Goal: Task Accomplishment & Management: Complete application form

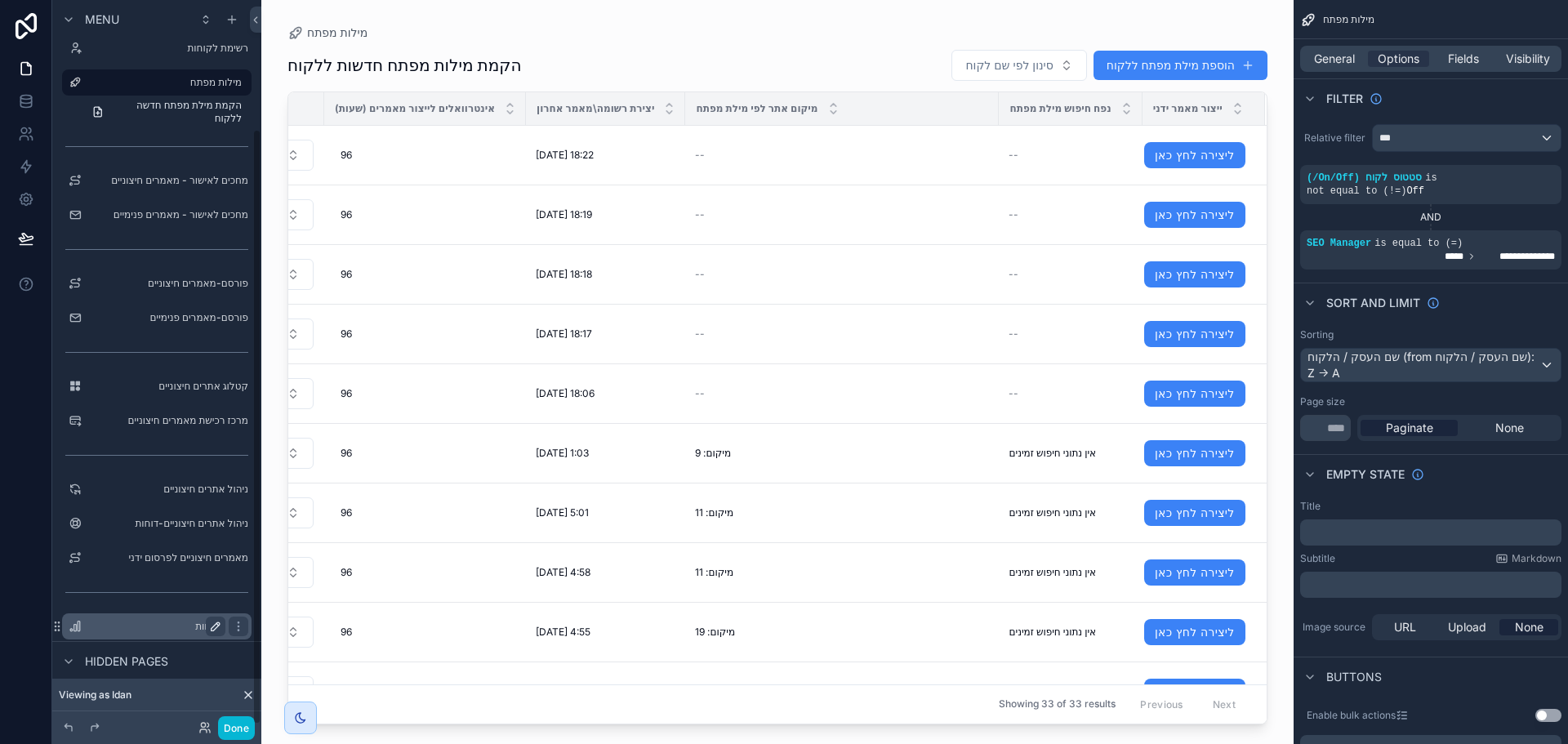
scroll to position [156, 0]
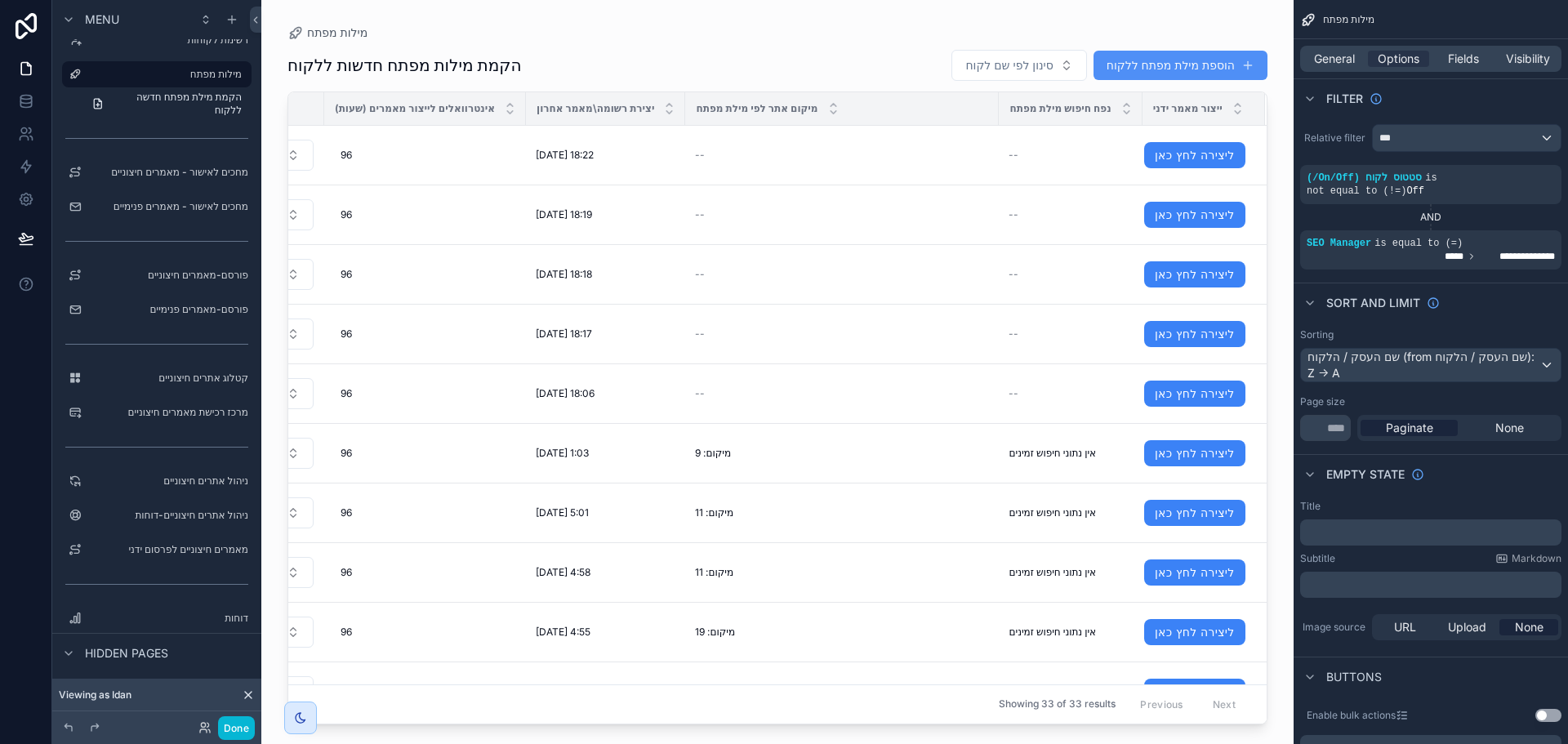
click at [1156, 70] on button "הוספת מילת מפתח ללקוח" at bounding box center [1181, 66] width 174 height 29
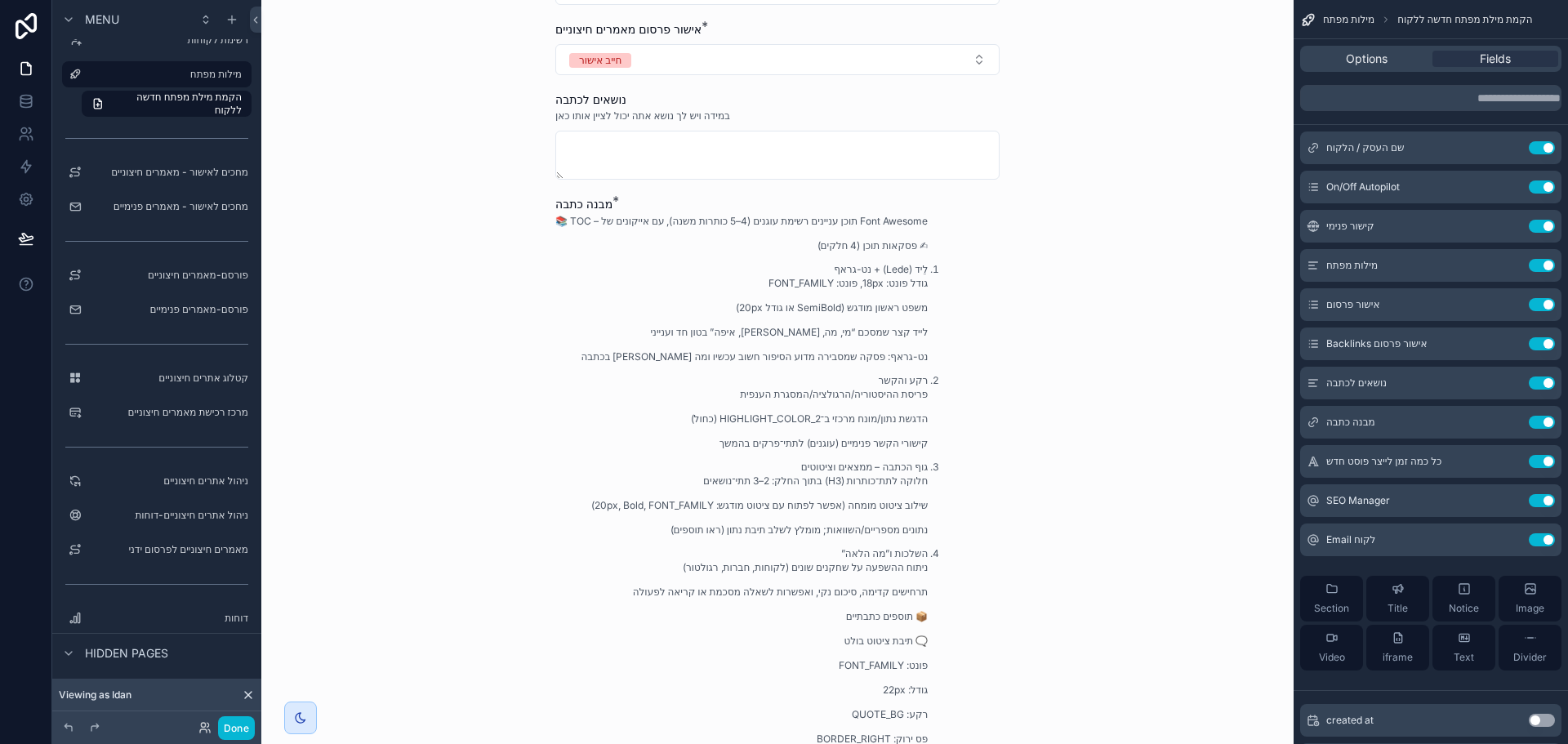
click at [811, 430] on div "📚 TOC – תוכן עניינים רשימת עוגנים (4–5 כותרות משנה), עם אייקונים של Font Awesom…" at bounding box center [741, 607] width 372 height 787
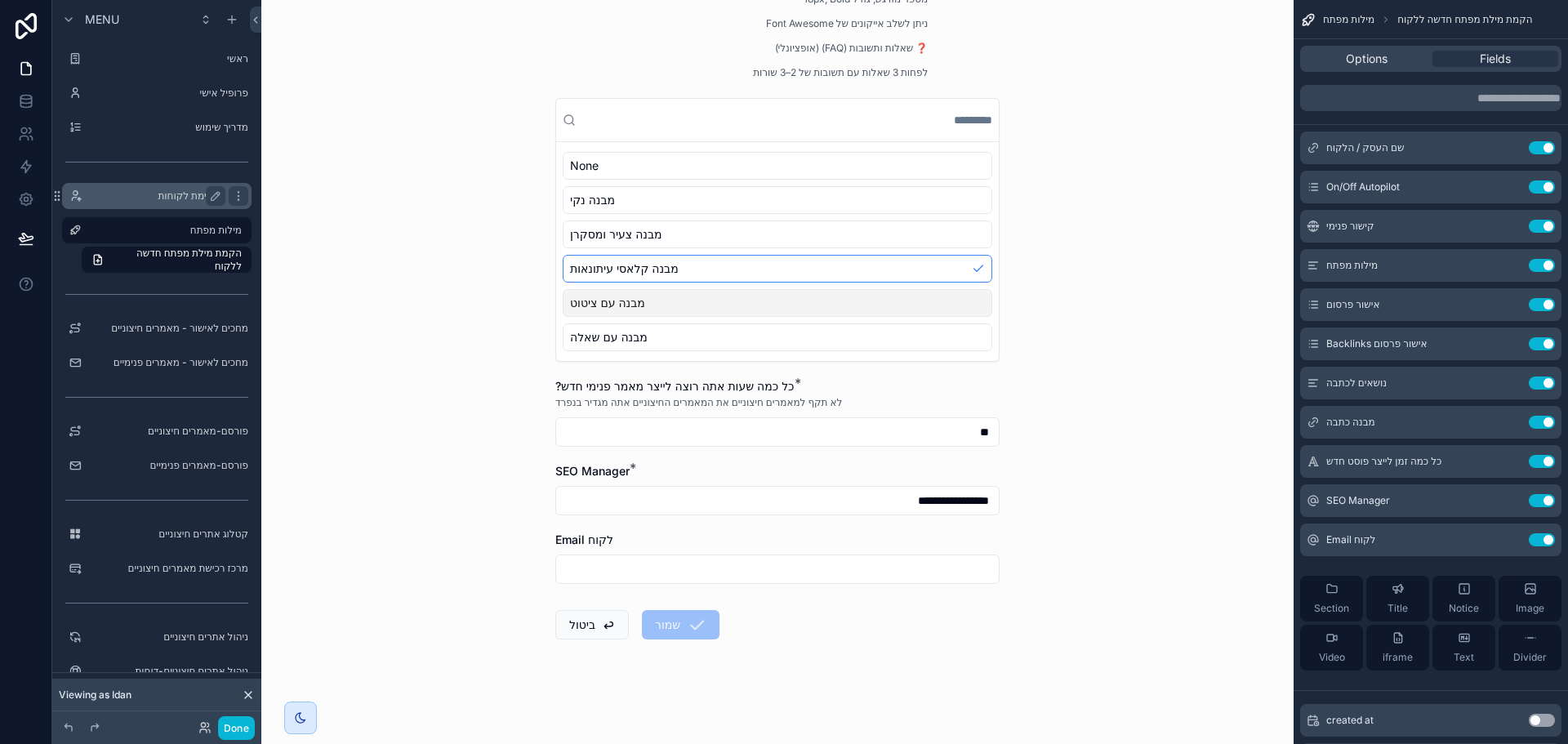
click at [166, 197] on label "רשימת לקוחות" at bounding box center [153, 196] width 130 height 13
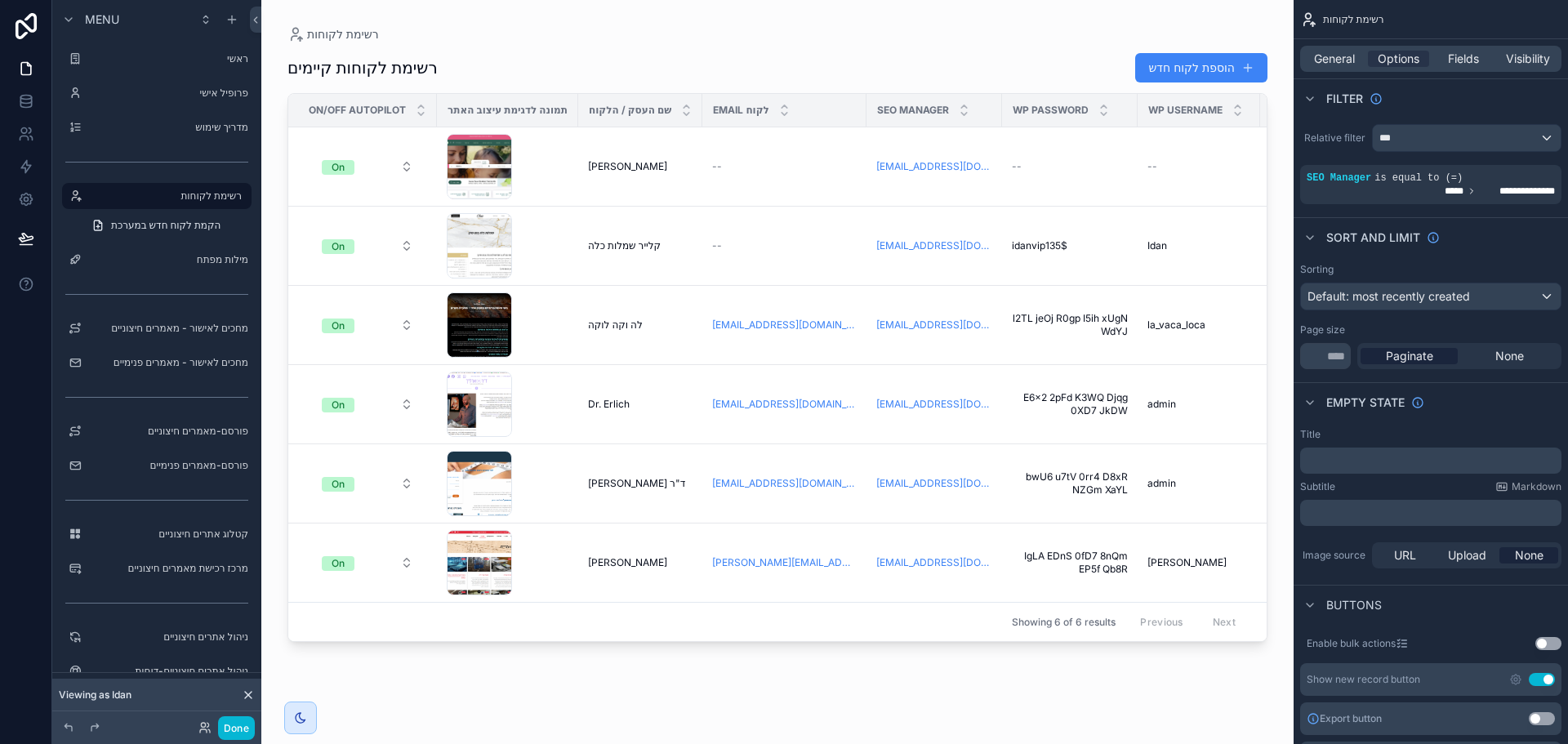
click at [1175, 63] on div "scrollable content" at bounding box center [777, 362] width 1032 height 724
click at [1181, 70] on button "הוספת לקוח חדש" at bounding box center [1200, 68] width 132 height 29
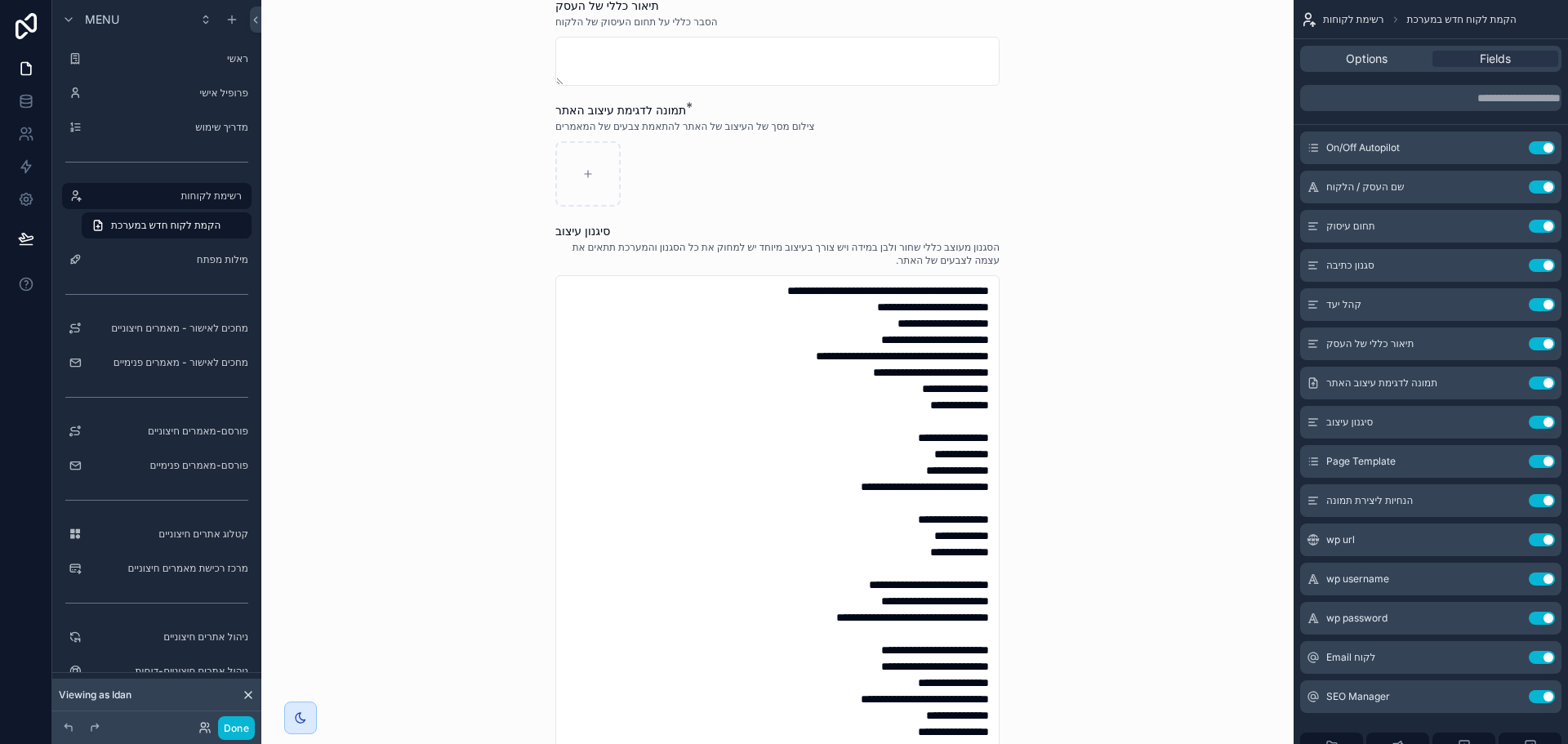
scroll to position [572, 0]
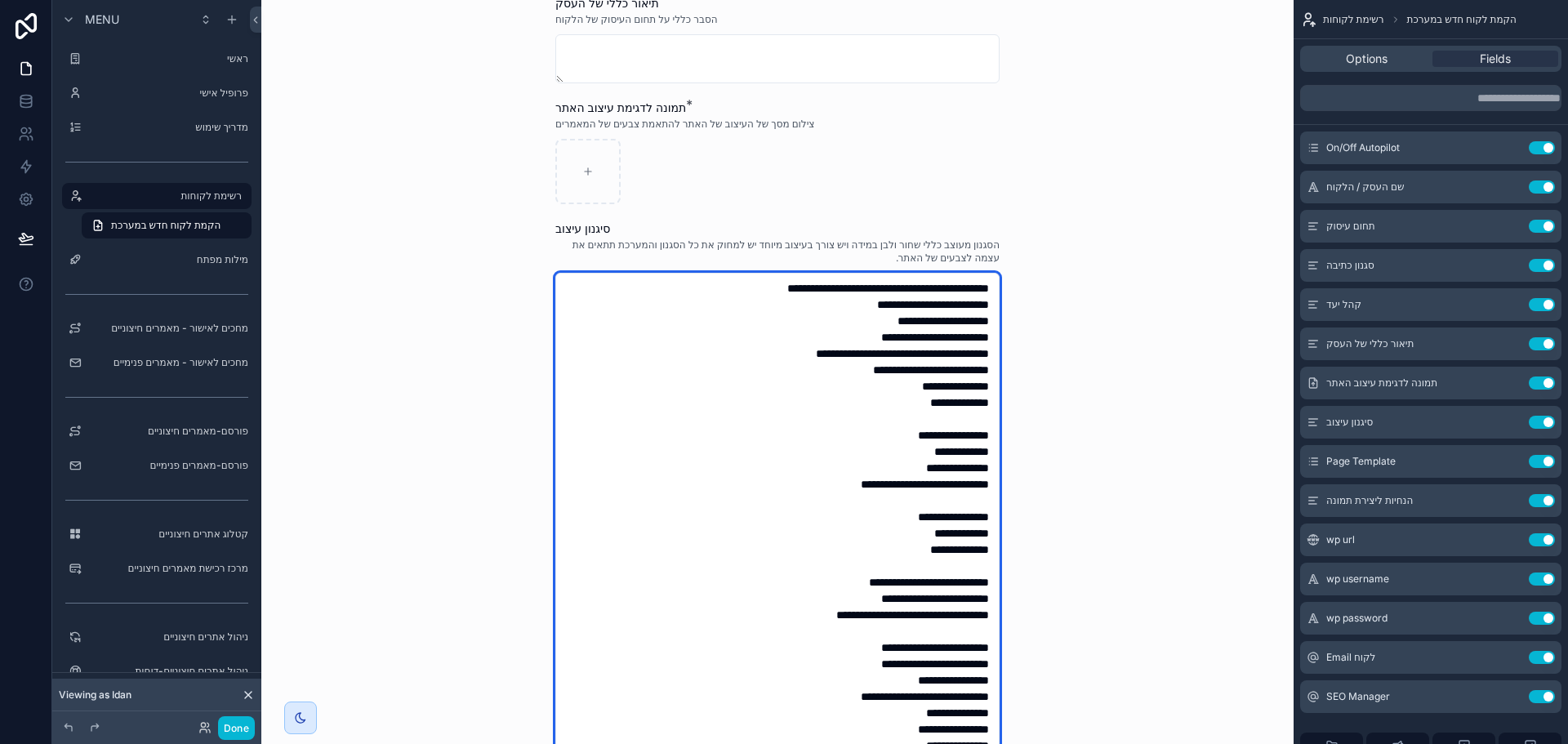
click at [830, 461] on textarea "**********" at bounding box center [777, 525] width 444 height 505
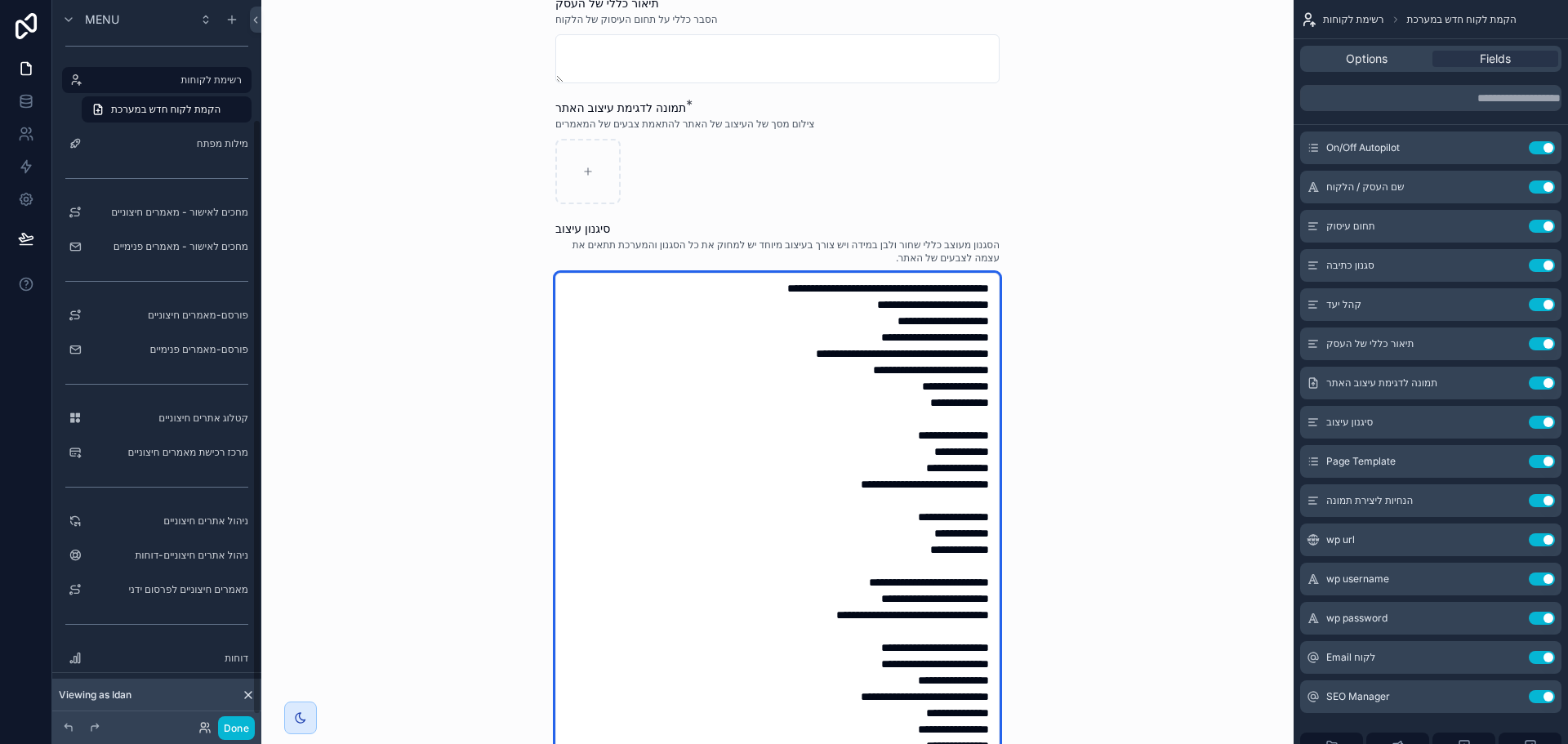
scroll to position [156, 0]
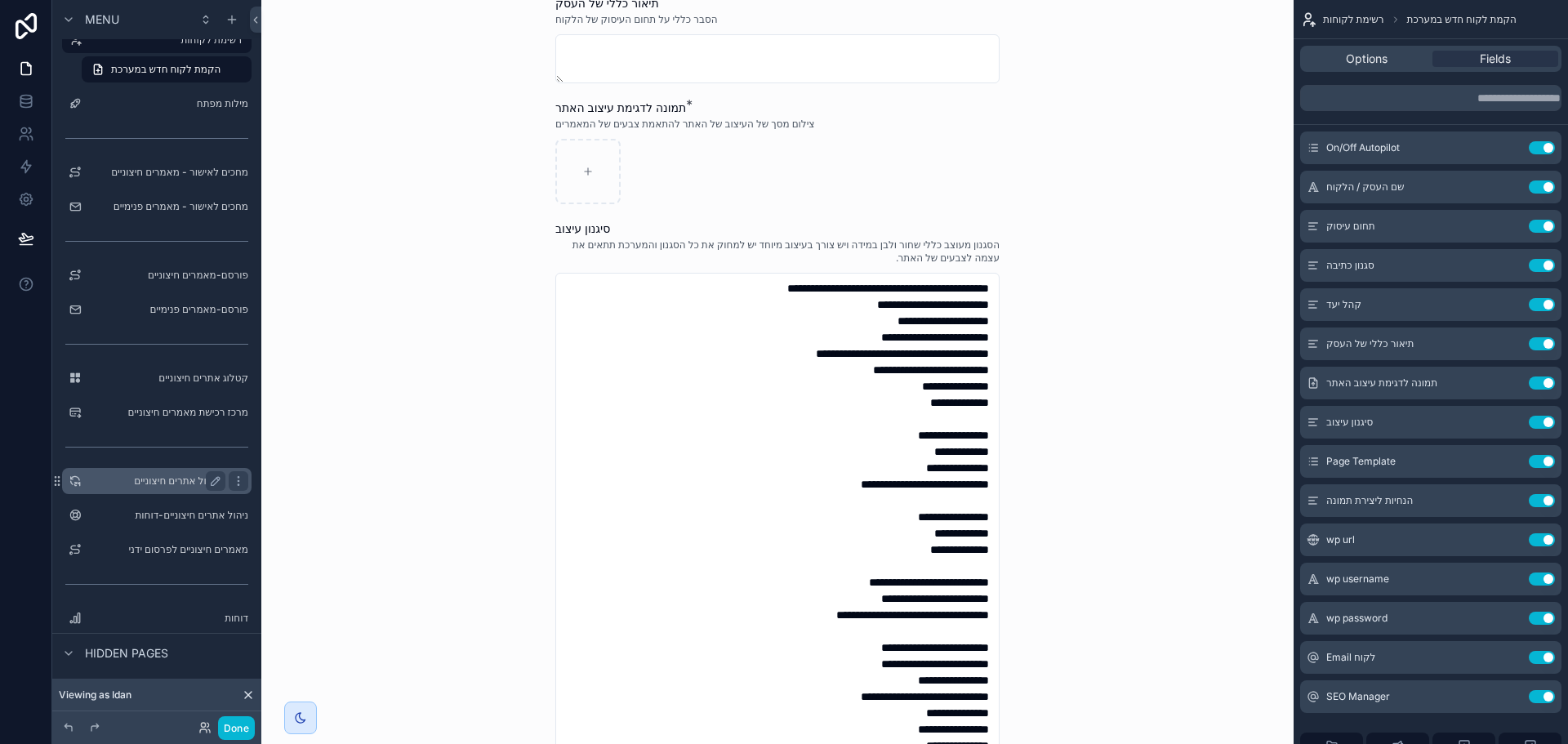
click at [163, 483] on label "ניהול אתרים חיצוניים" at bounding box center [153, 481] width 130 height 13
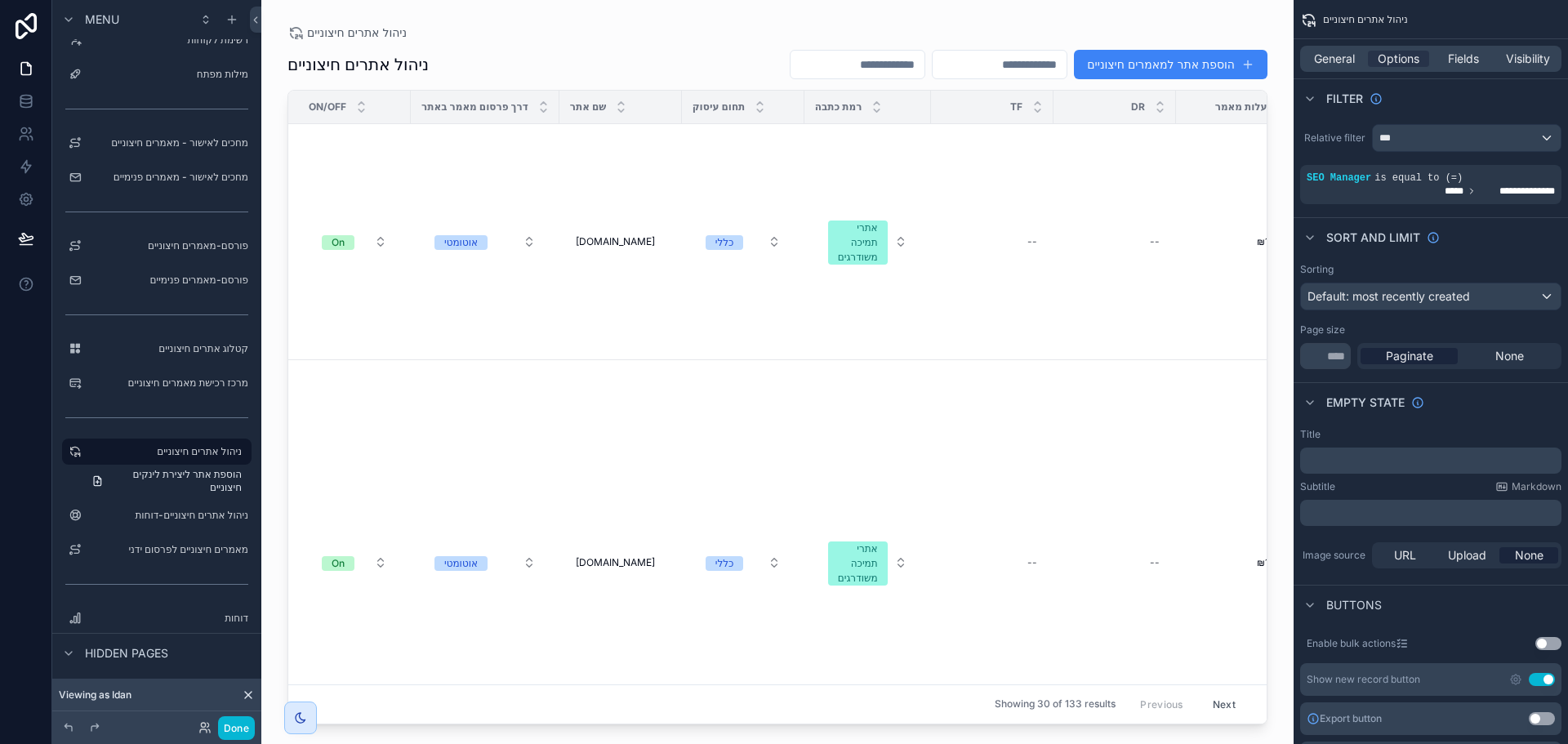
click at [1167, 64] on div "scrollable content" at bounding box center [777, 362] width 1032 height 724
click at [1151, 65] on button "הוספת אתר למאמרים חיצוניים" at bounding box center [1171, 65] width 193 height 29
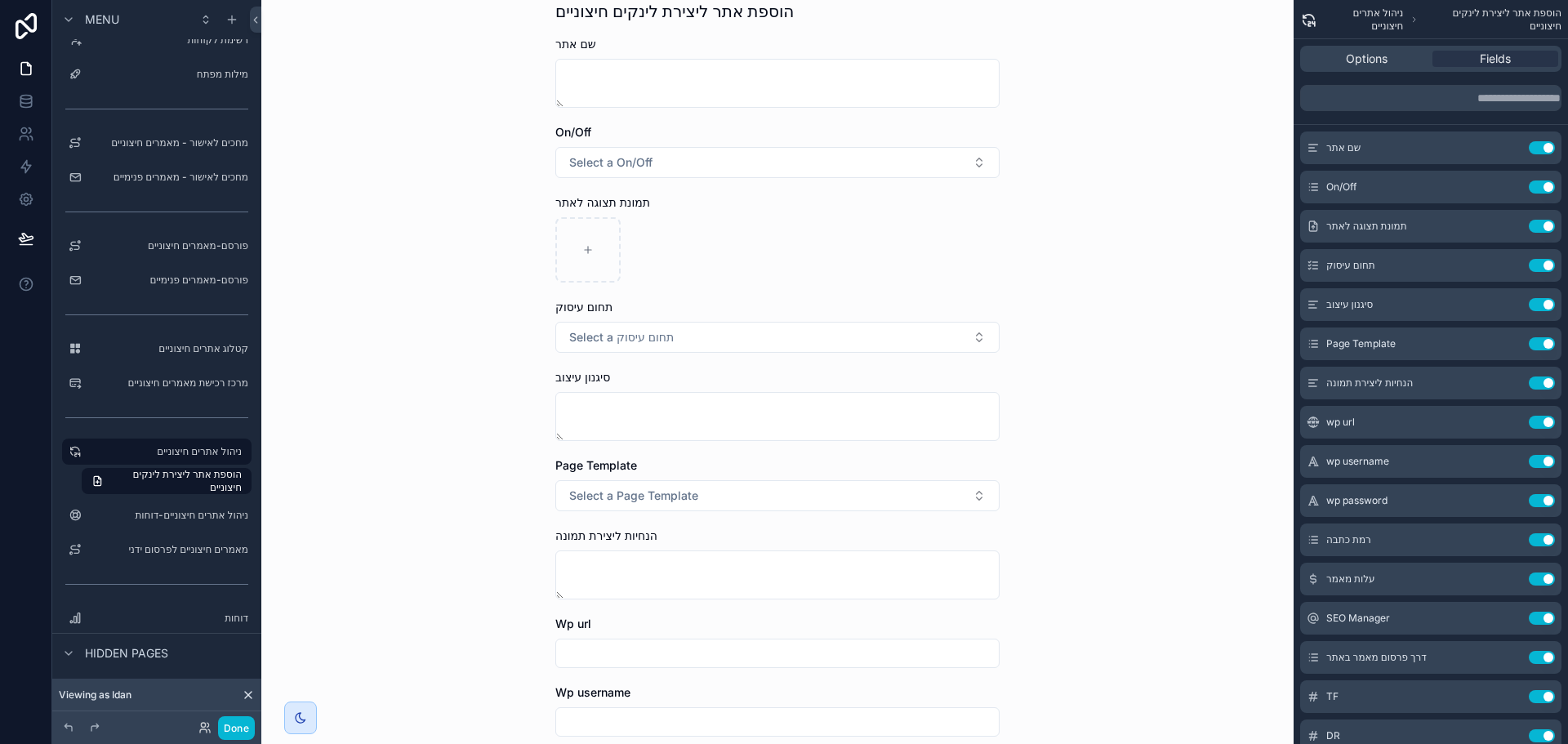
scroll to position [53, 0]
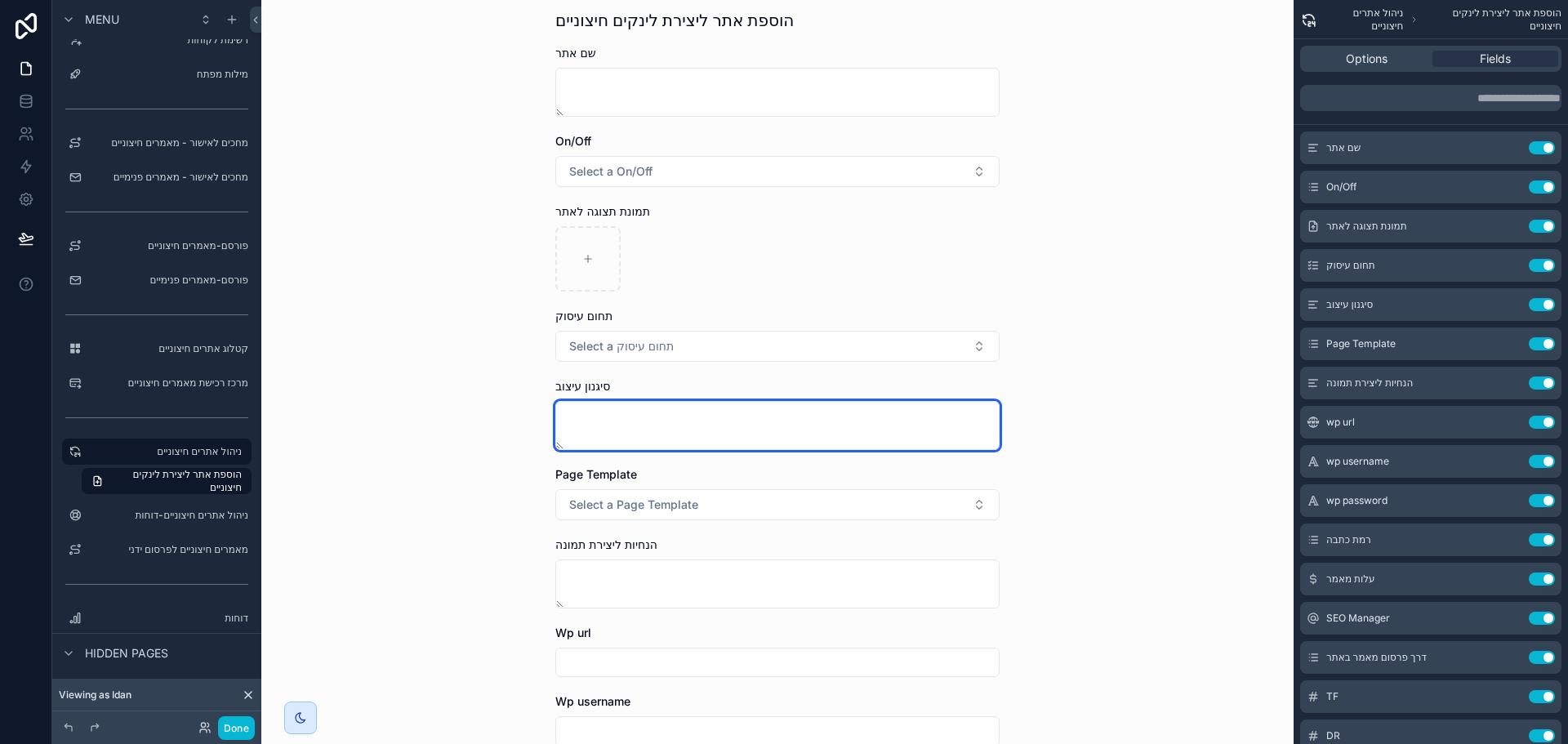
click at [832, 437] on textarea "scrollable content" at bounding box center [777, 425] width 444 height 49
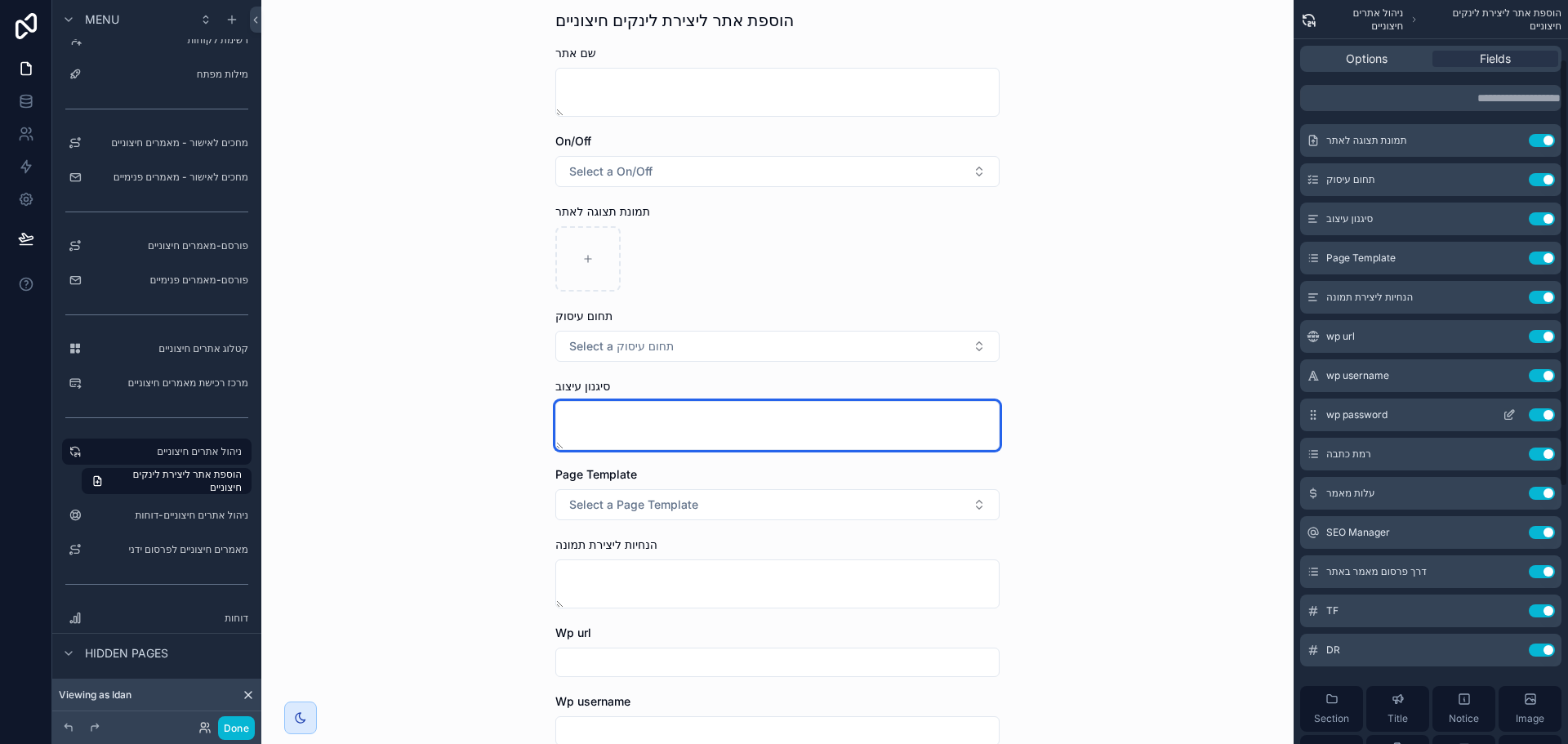
scroll to position [0, 0]
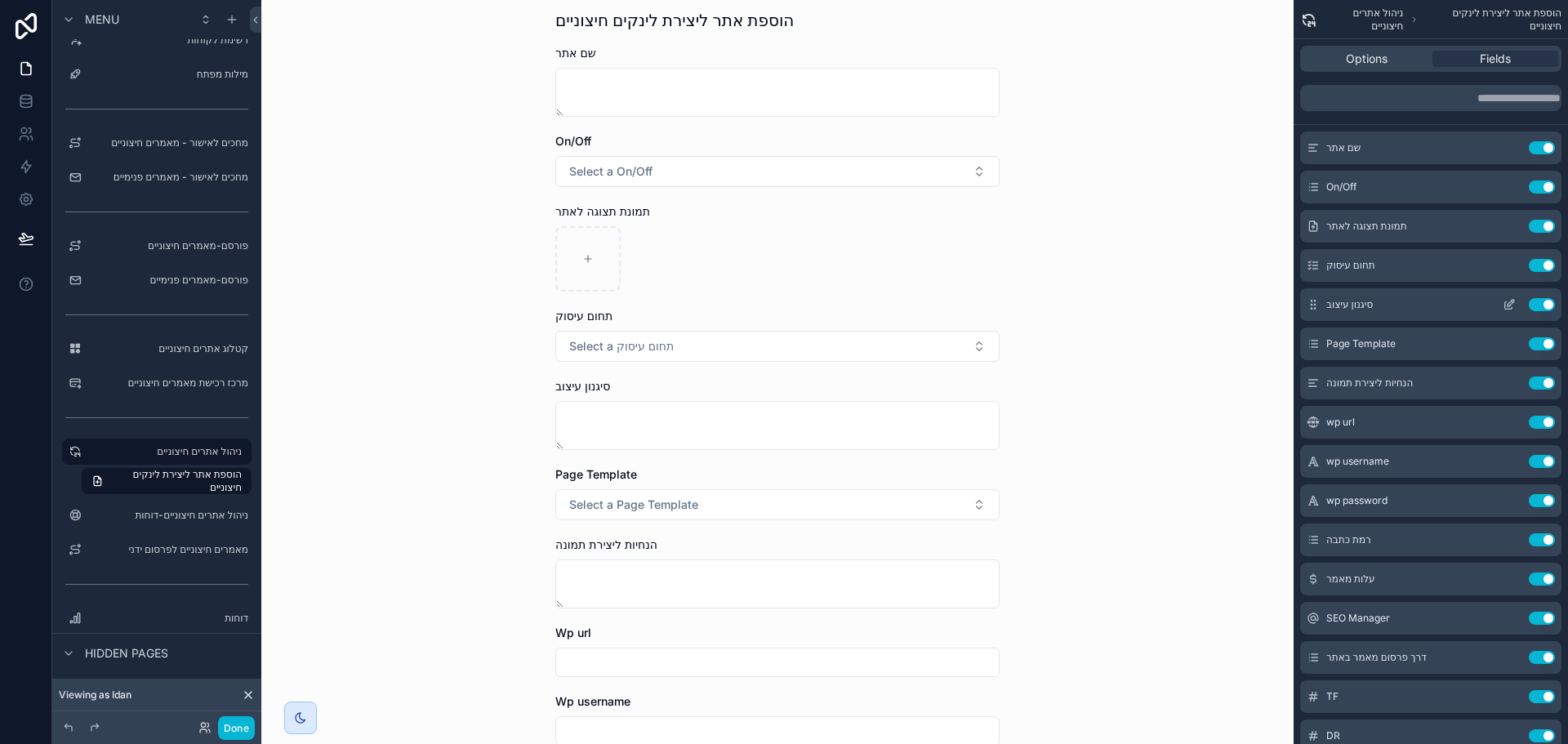
click at [1503, 307] on icon "scrollable content" at bounding box center [1509, 305] width 13 height 13
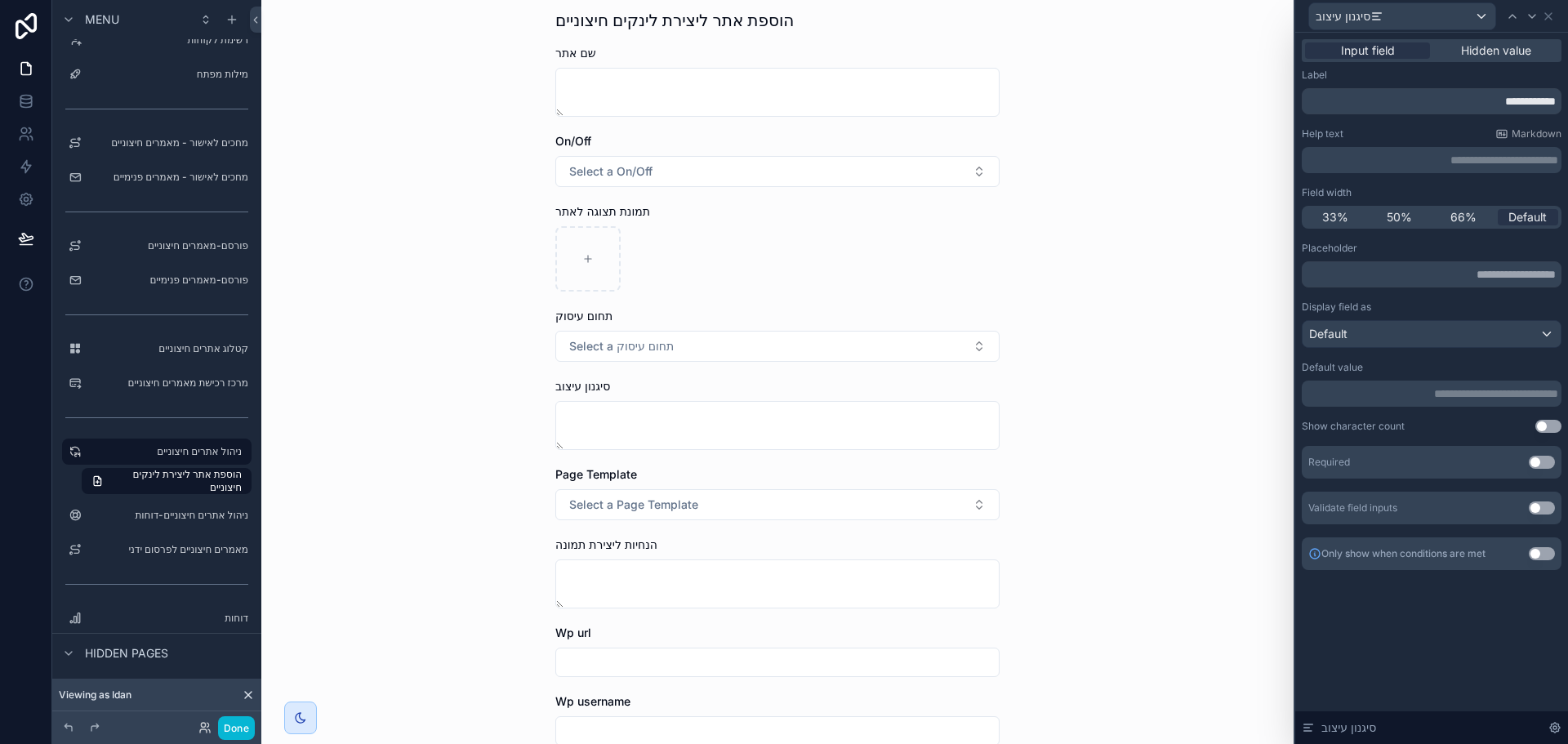
click at [1421, 393] on p "**********" at bounding box center [1433, 393] width 250 height 16
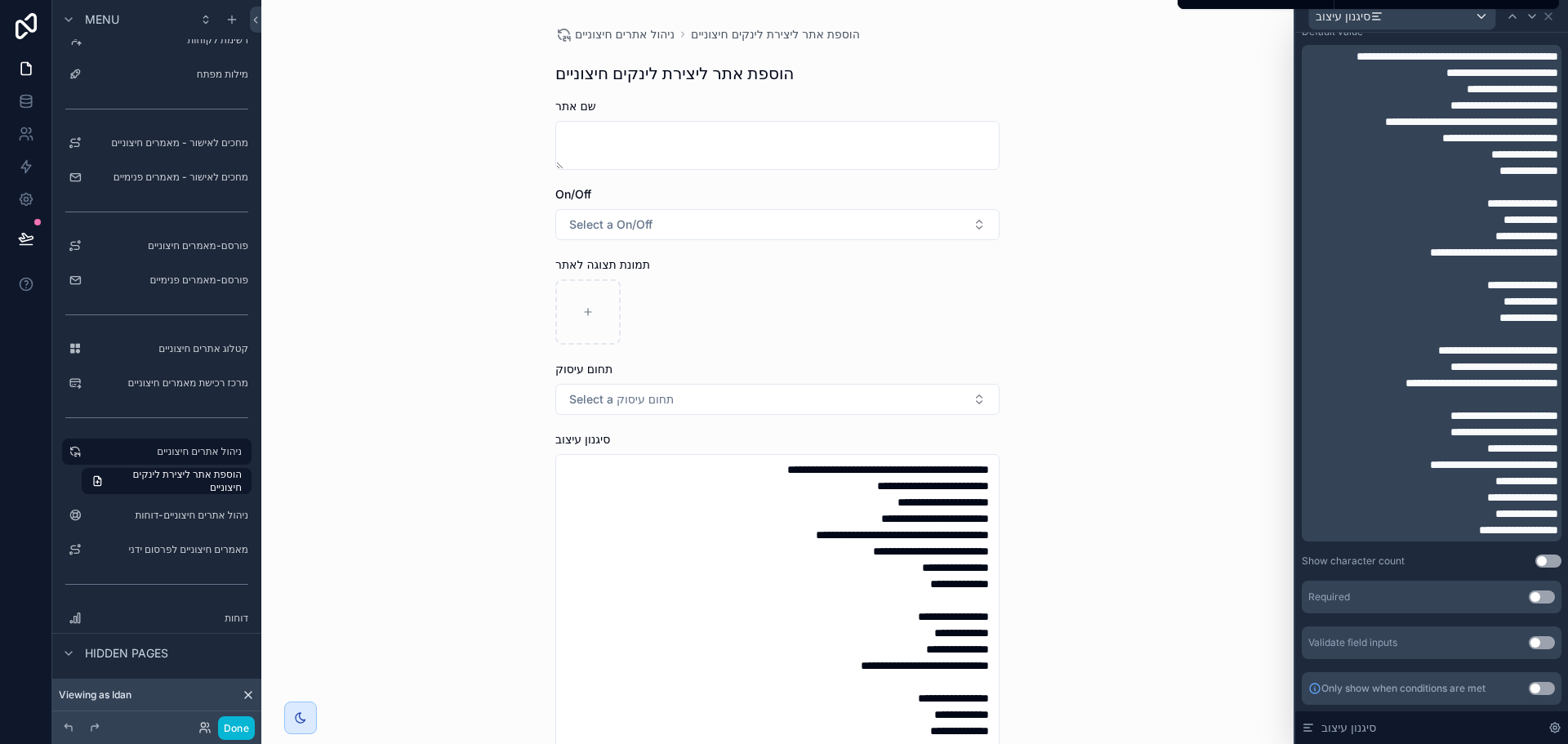
click at [1529, 597] on button "Use setting" at bounding box center [1542, 597] width 26 height 13
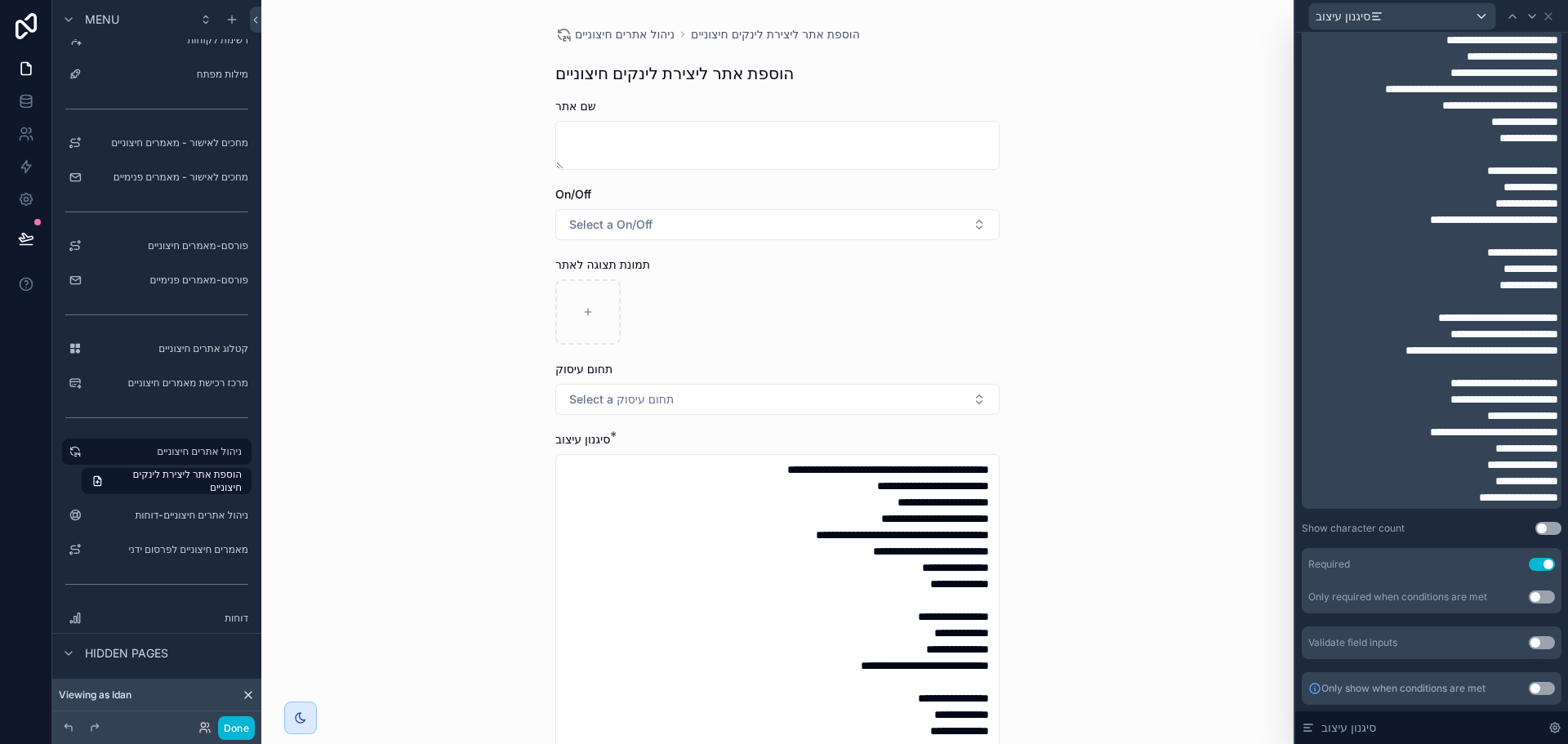
click at [1529, 571] on button "Use setting" at bounding box center [1542, 565] width 26 height 13
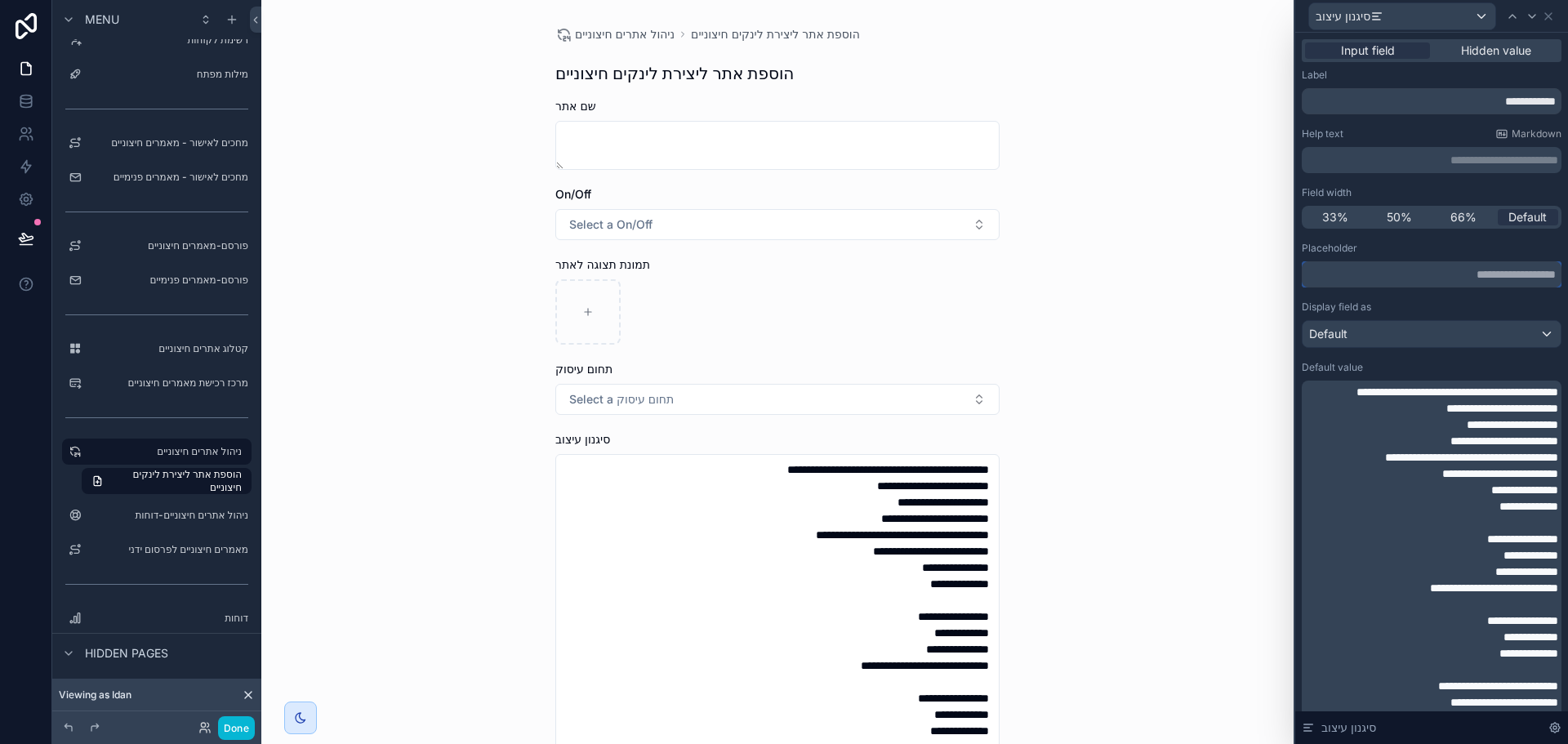
click at [1410, 283] on input "text" at bounding box center [1431, 274] width 260 height 26
click at [1413, 162] on p "**********" at bounding box center [1433, 160] width 250 height 16
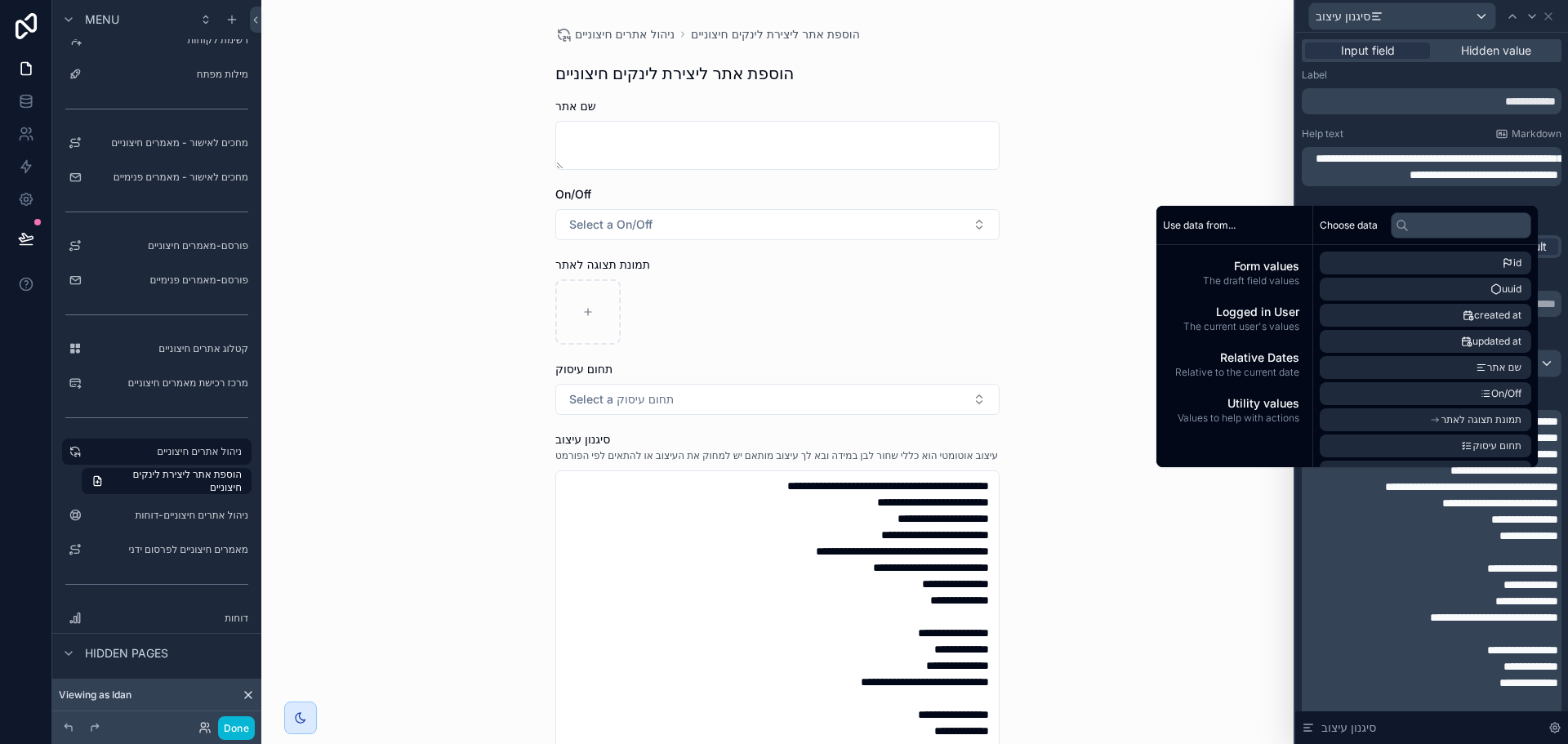
click at [1389, 129] on div "Help text Markdown" at bounding box center [1431, 134] width 260 height 13
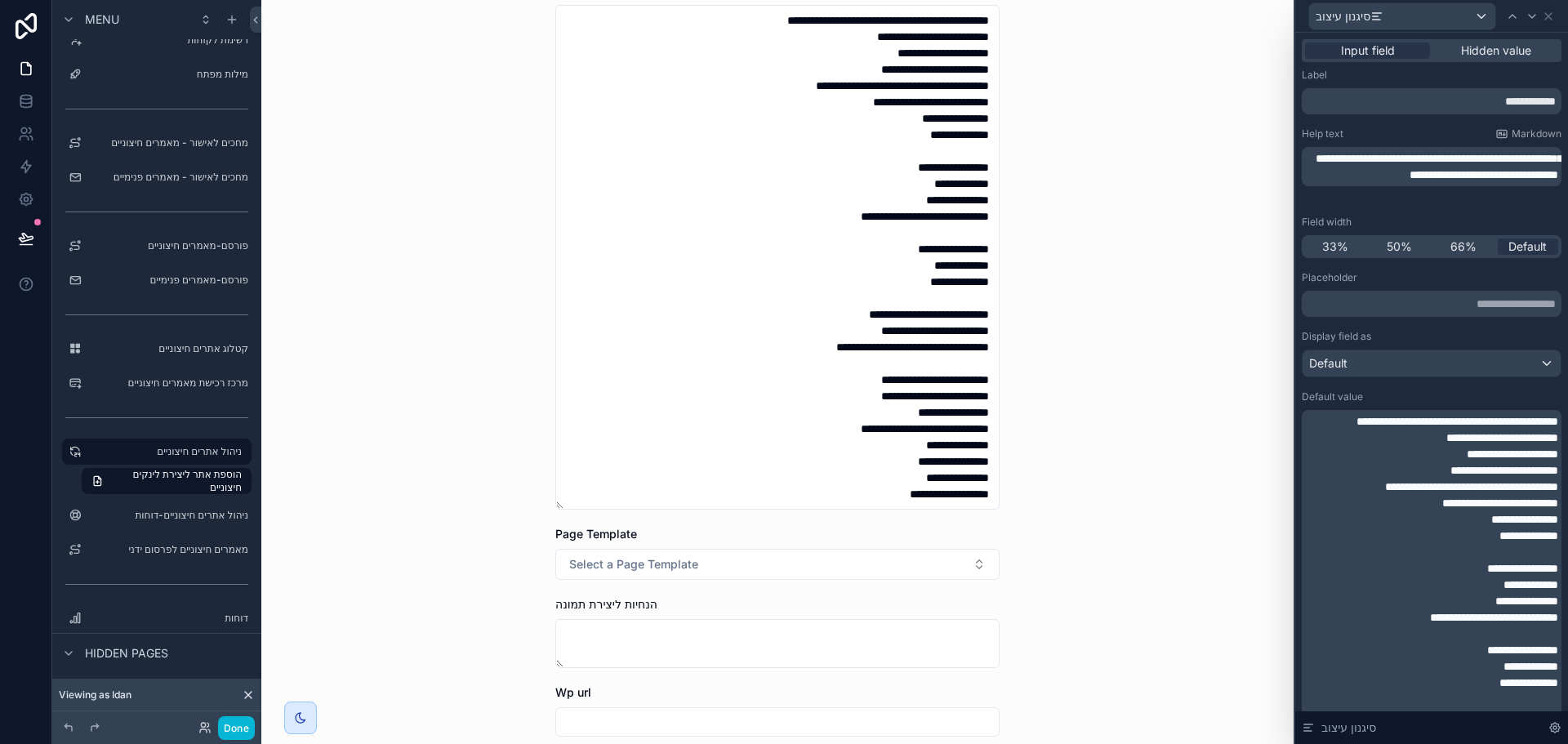
scroll to position [490, 0]
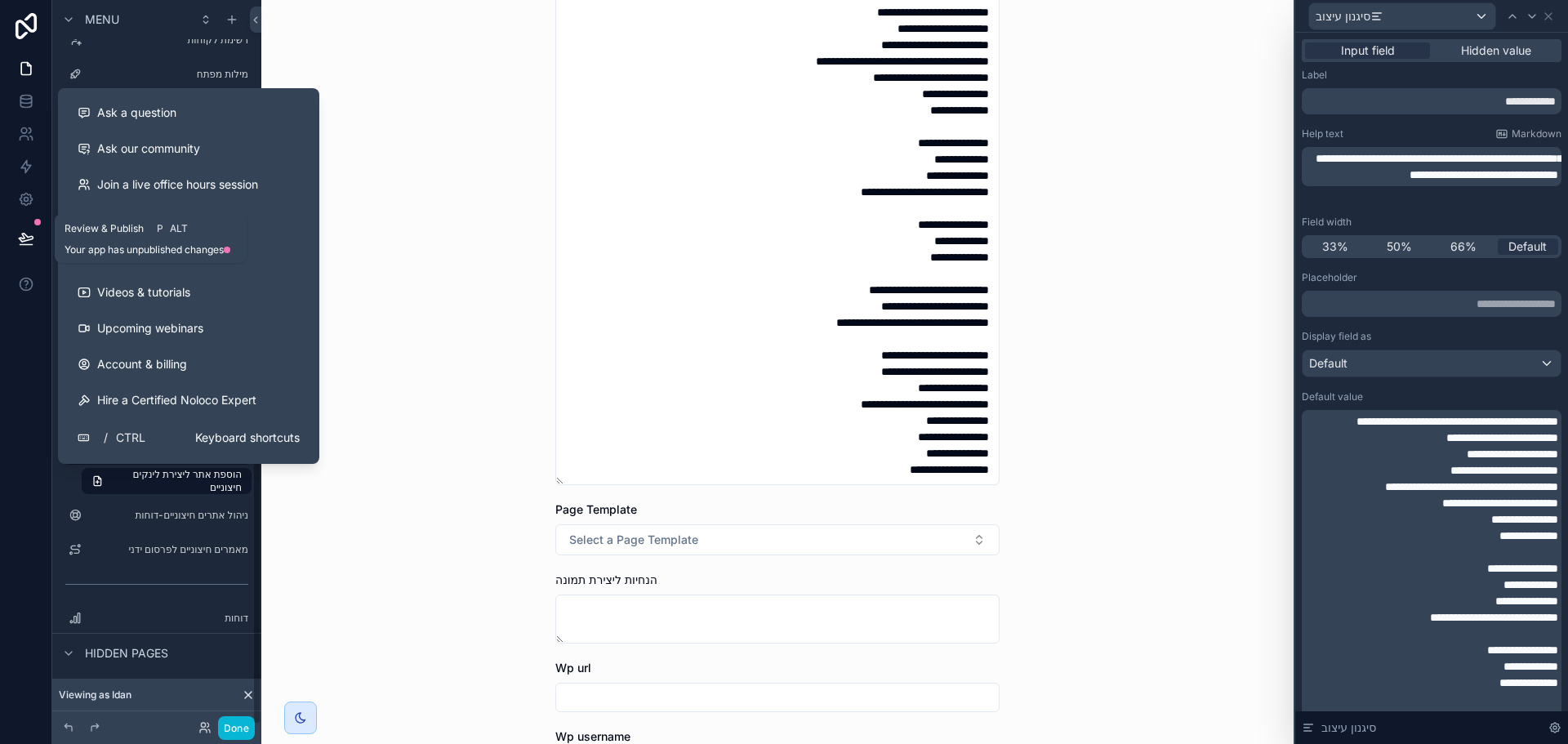
click at [28, 238] on icon at bounding box center [25, 238] width 14 height 8
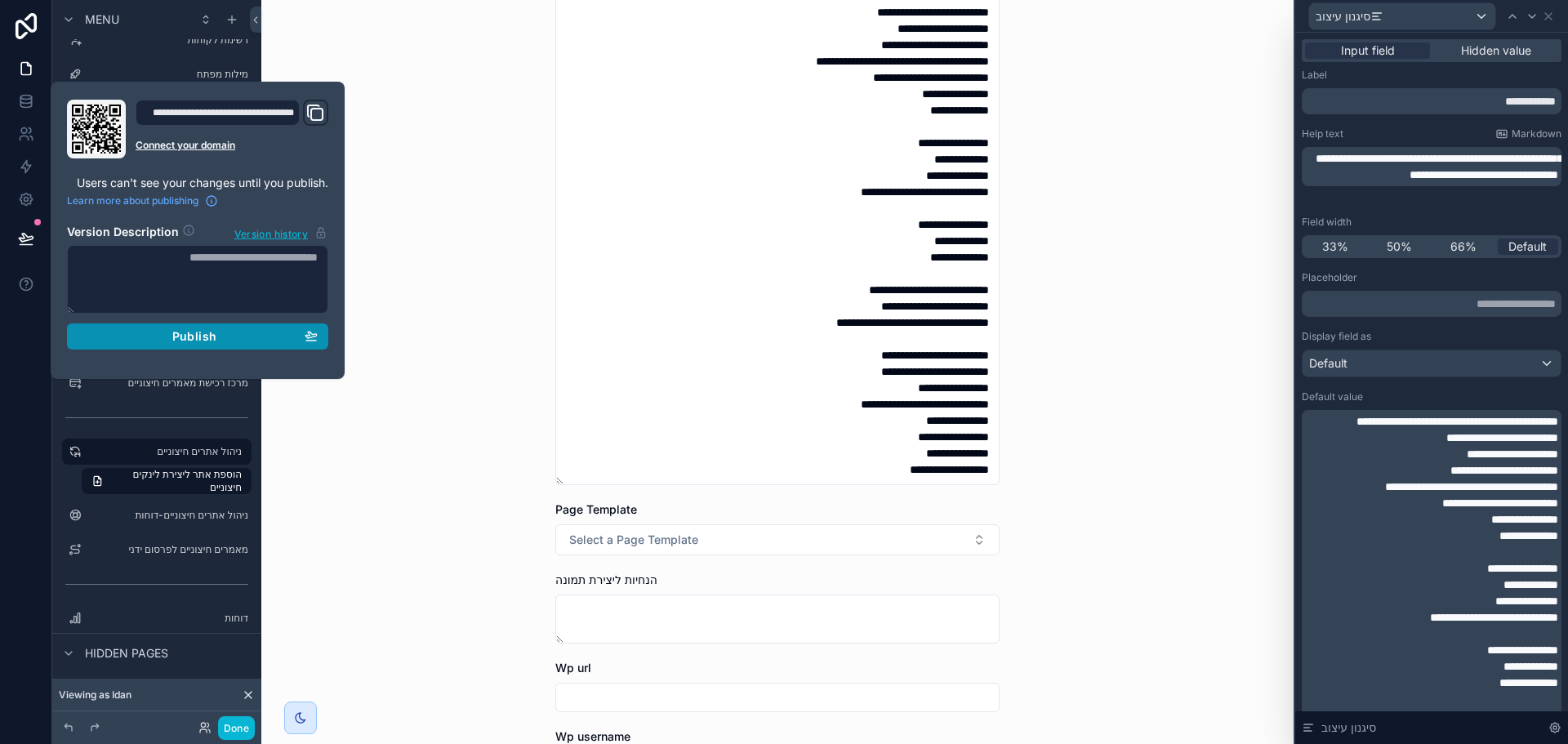
click at [202, 342] on span "Publish" at bounding box center [194, 337] width 44 height 15
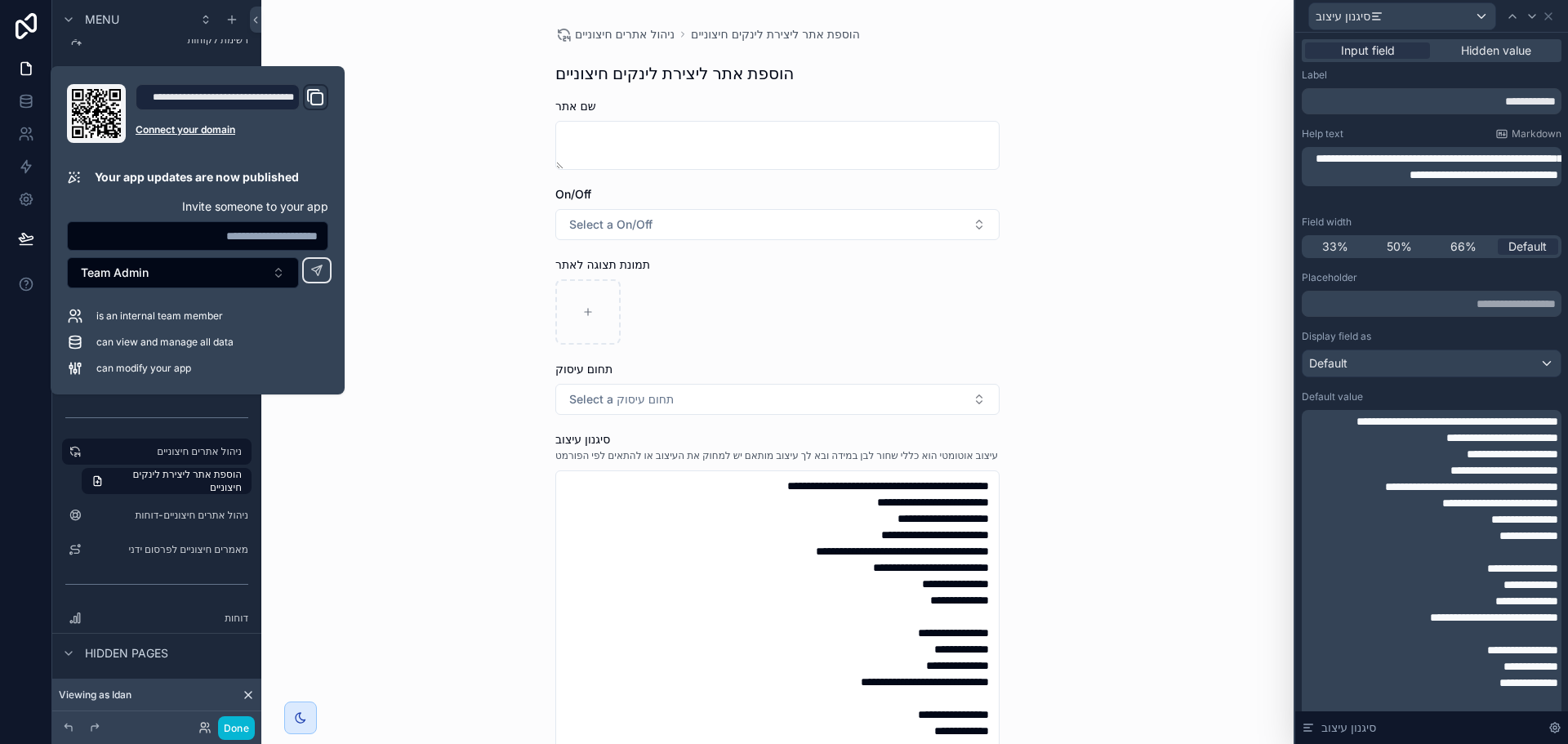
click at [417, 515] on div "**********" at bounding box center [777, 372] width 1032 height 744
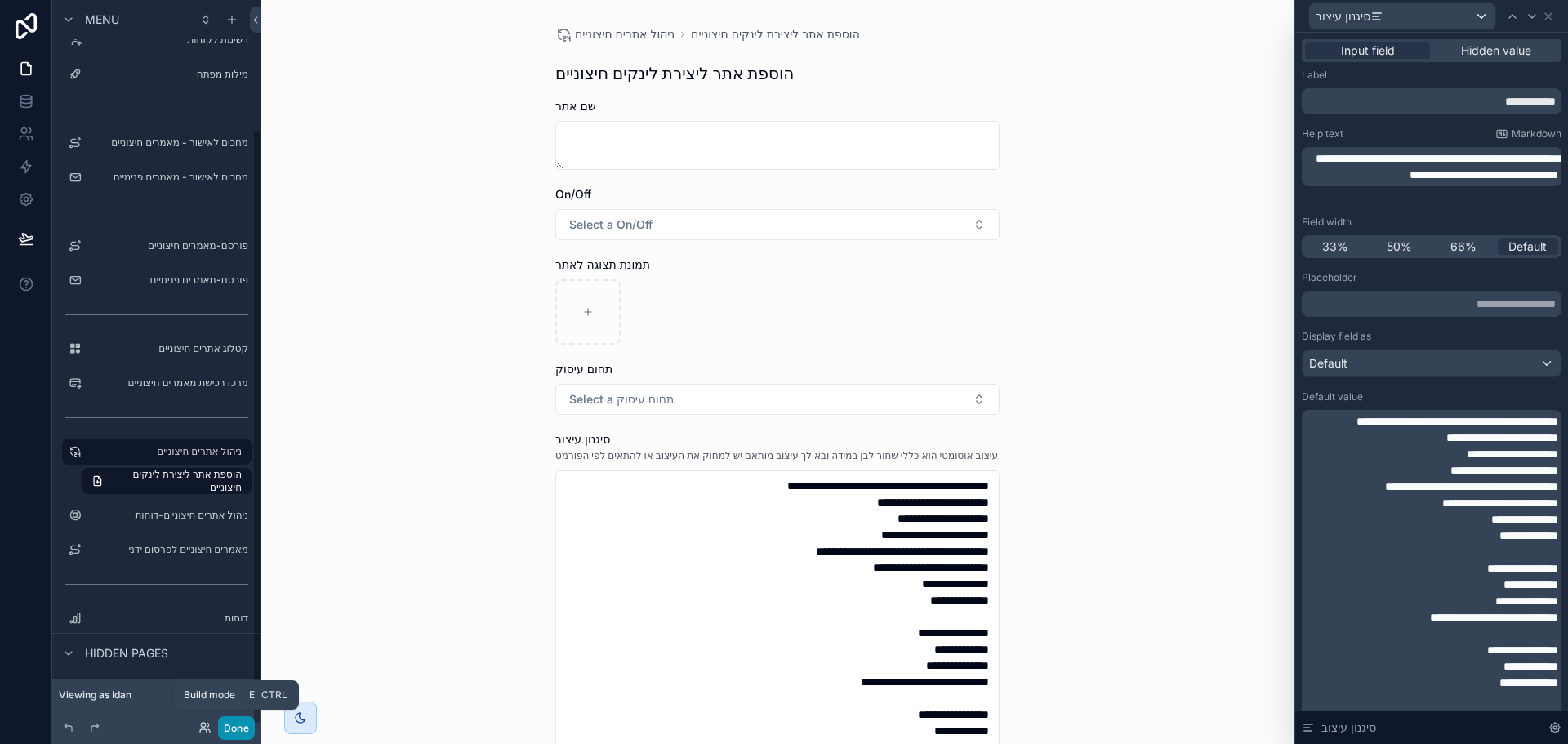
click at [231, 730] on button "Done" at bounding box center [236, 728] width 37 height 24
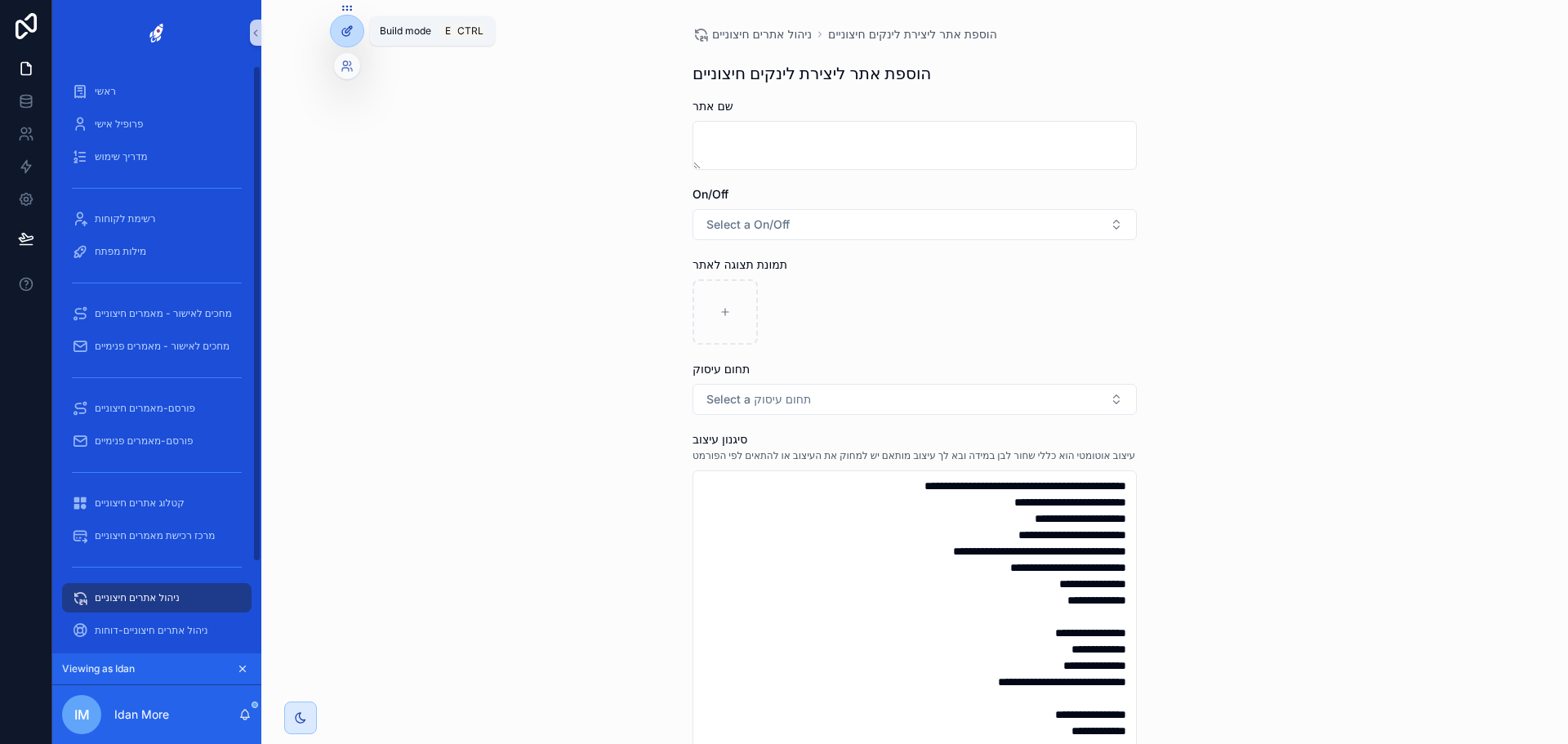
click at [347, 26] on icon at bounding box center [347, 31] width 13 height 13
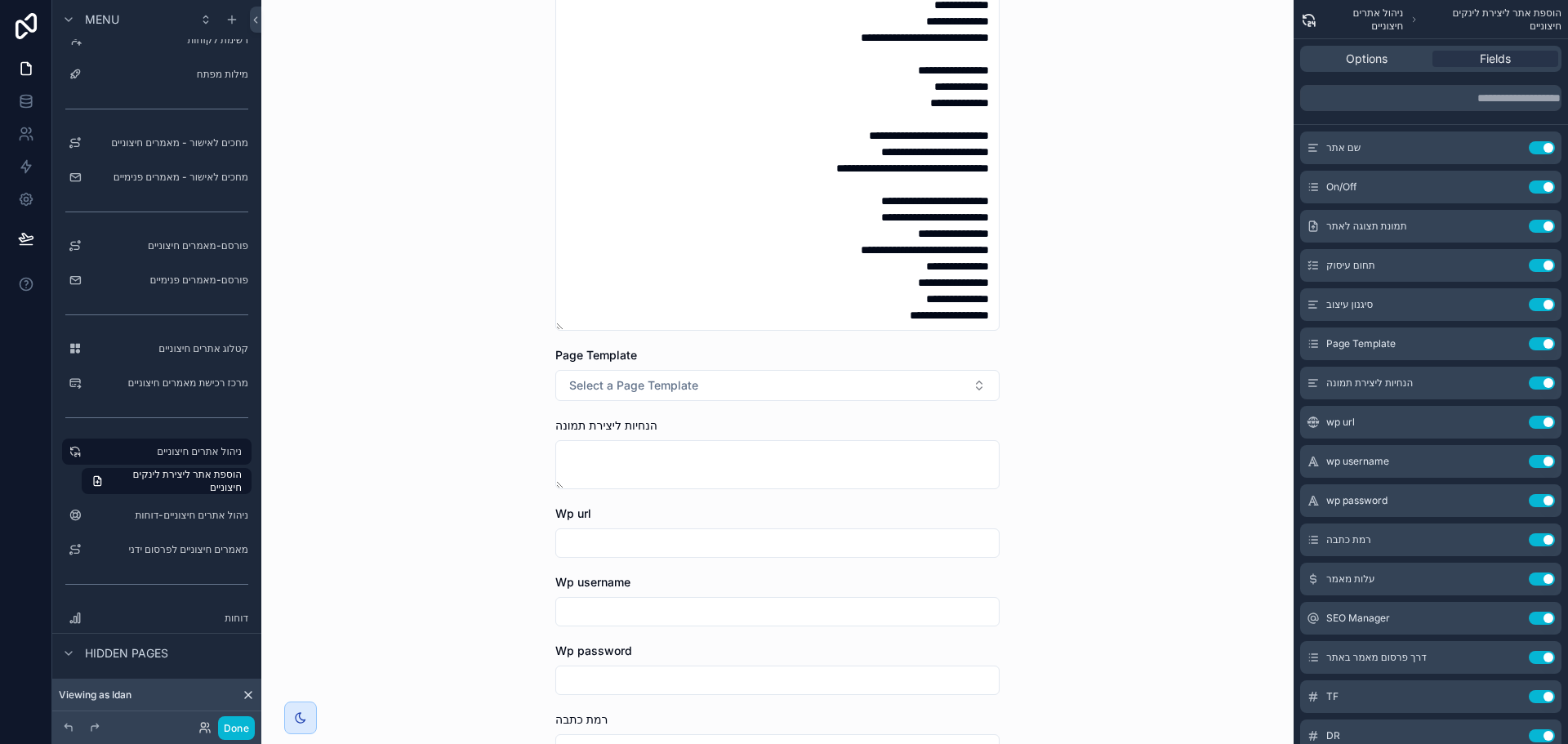
scroll to position [653, 0]
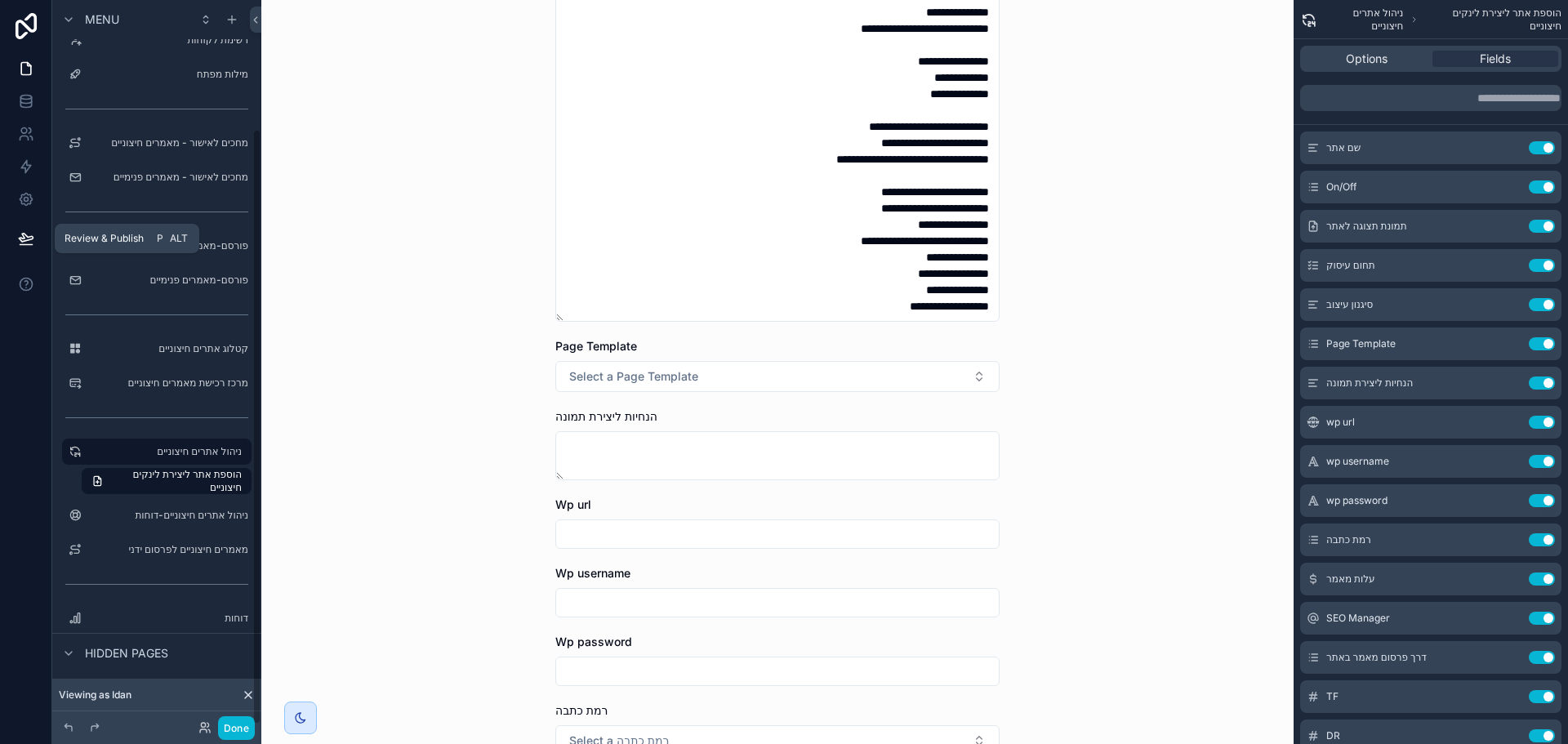
click at [30, 230] on icon at bounding box center [26, 238] width 16 height 16
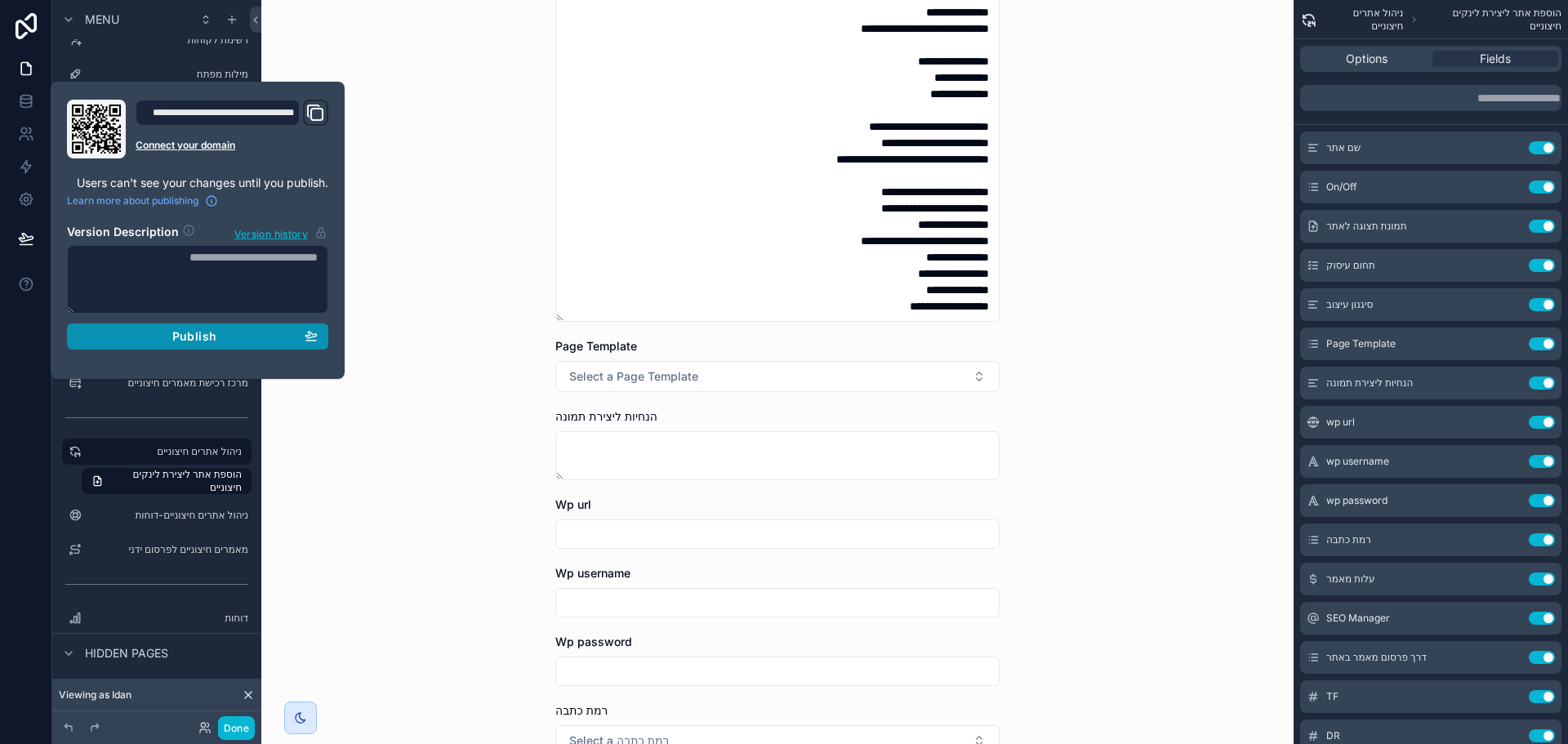
click at [210, 331] on span "Publish" at bounding box center [194, 337] width 44 height 15
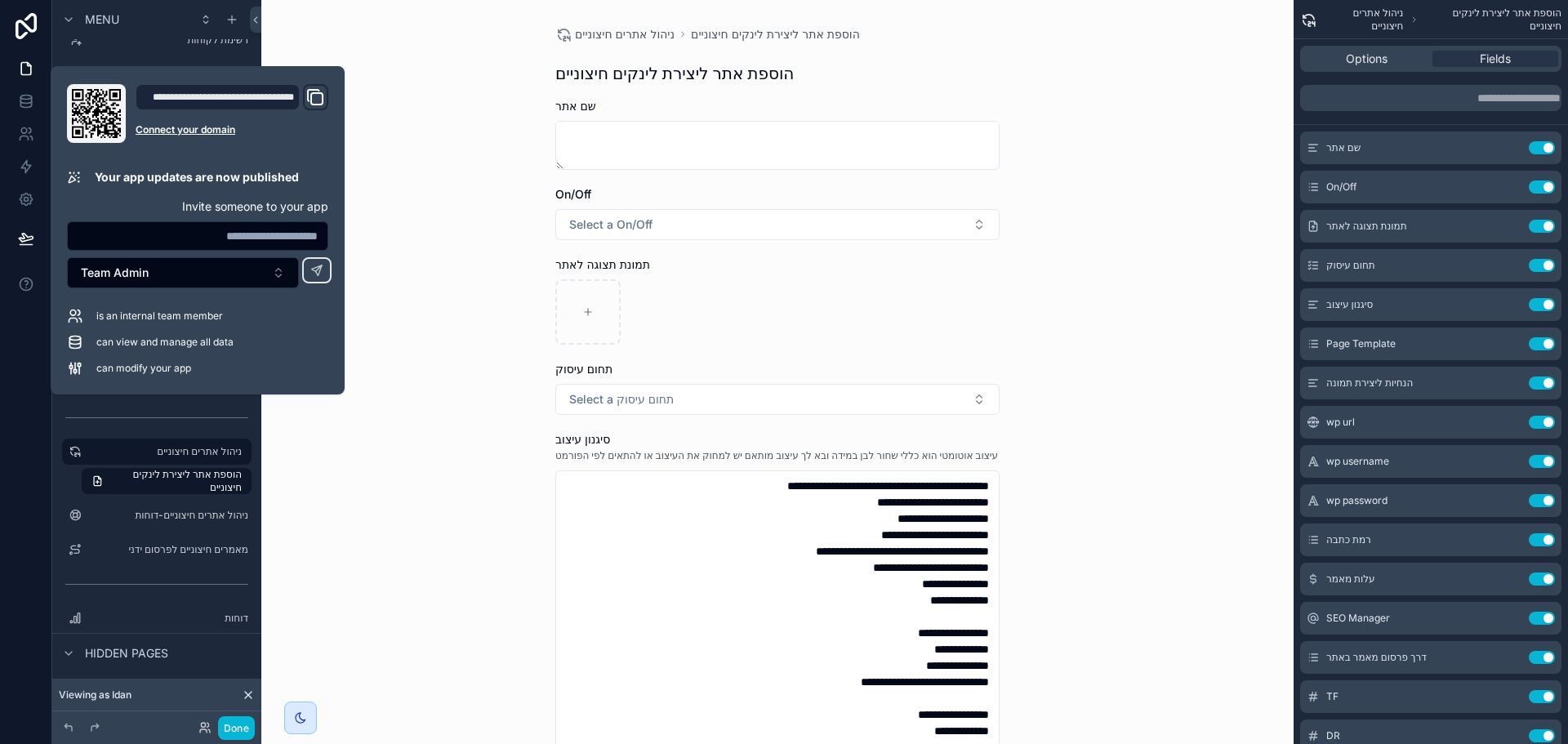
click at [395, 506] on div "**********" at bounding box center [777, 372] width 1032 height 744
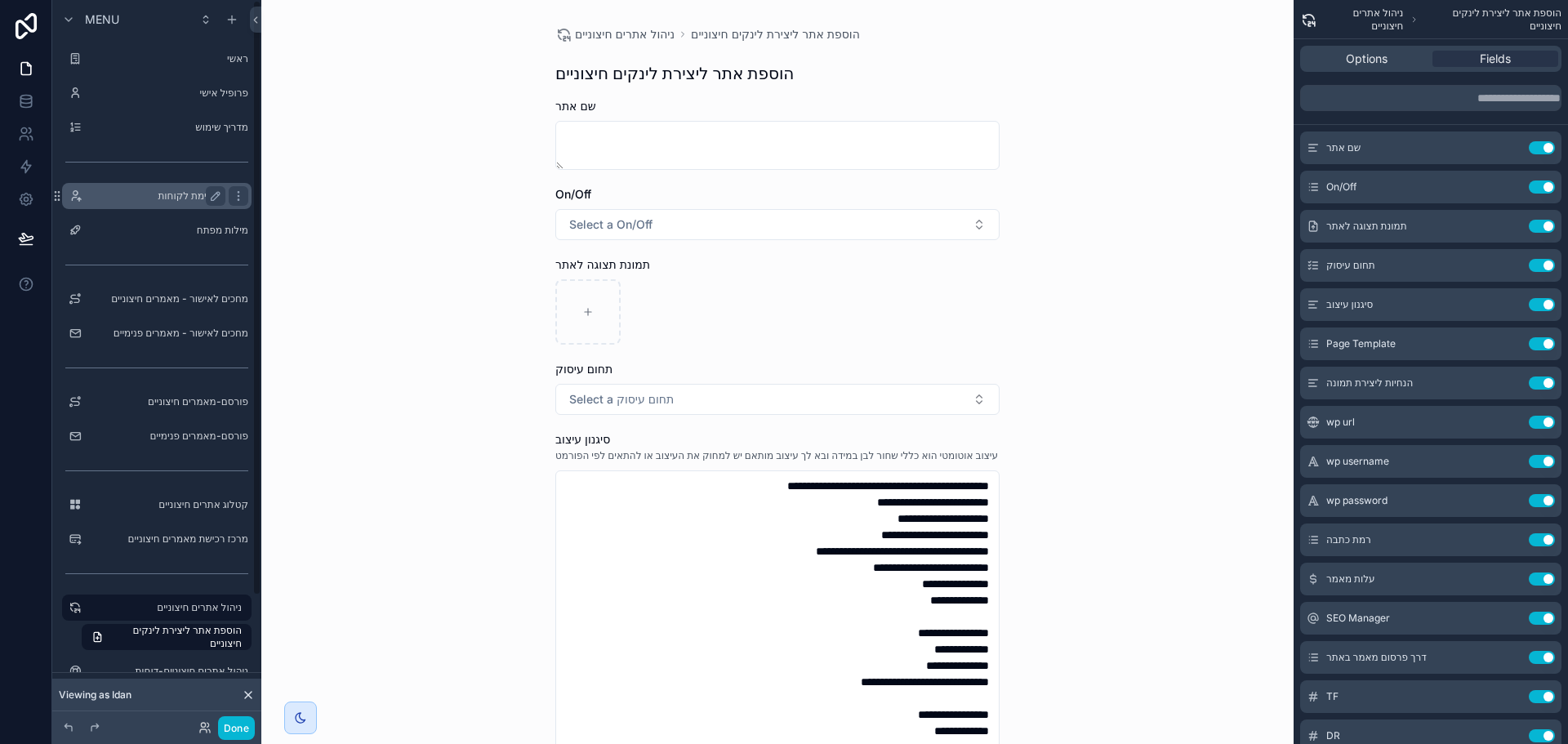
click at [174, 196] on label "רשימת לקוחות" at bounding box center [153, 196] width 130 height 13
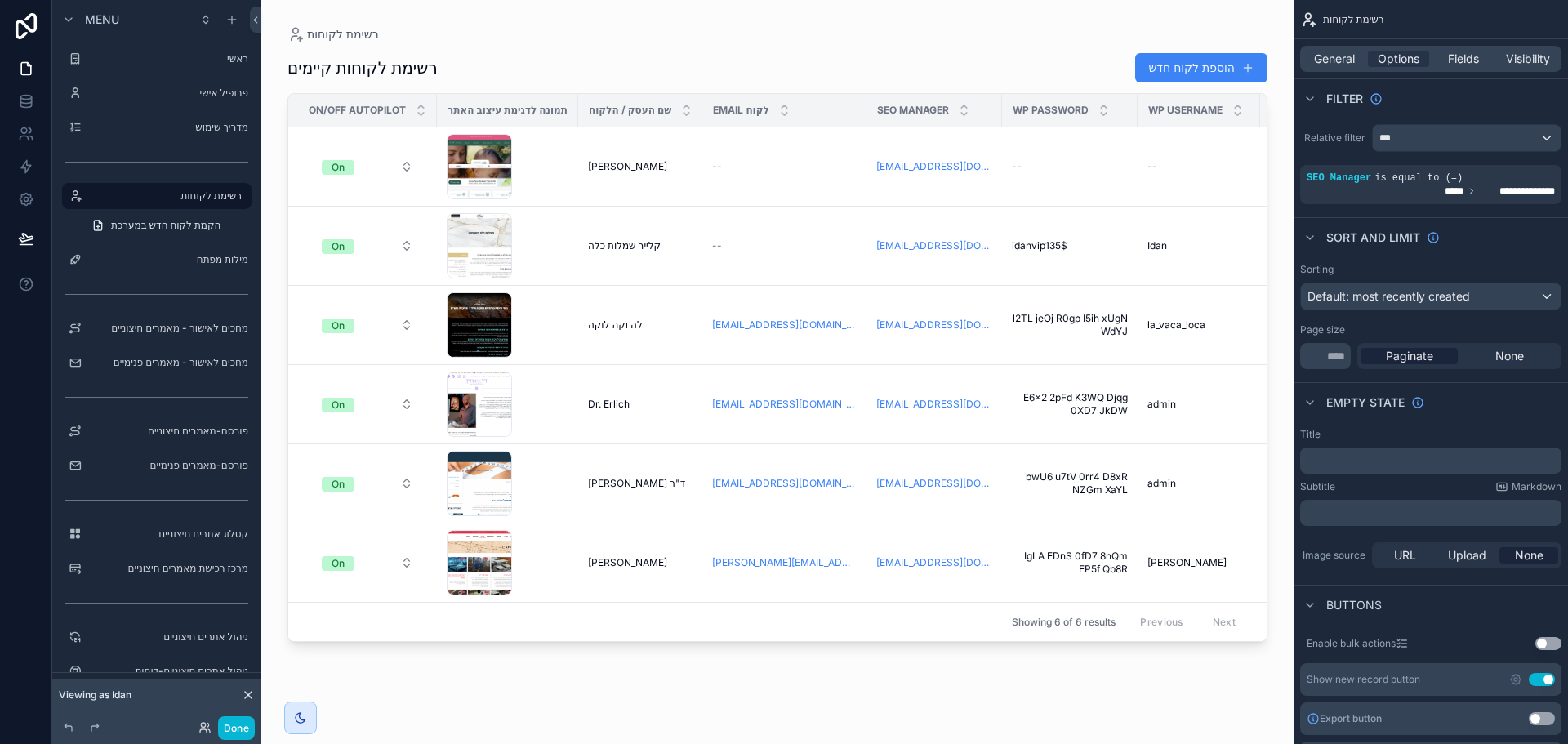
click at [1181, 75] on div "scrollable content" at bounding box center [777, 362] width 1032 height 724
click at [1175, 71] on button "הוספת לקוח חדש" at bounding box center [1200, 68] width 132 height 29
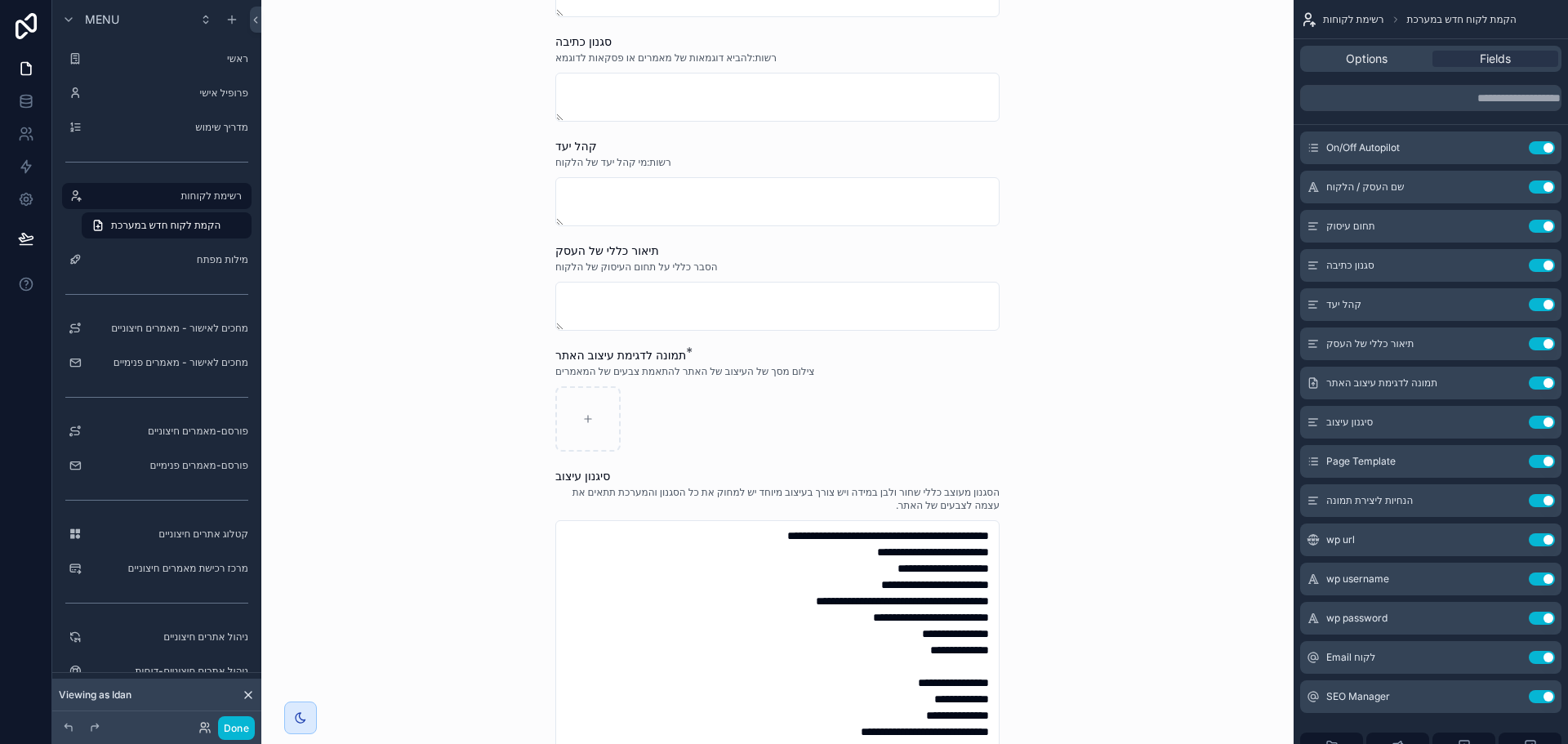
scroll to position [320, 0]
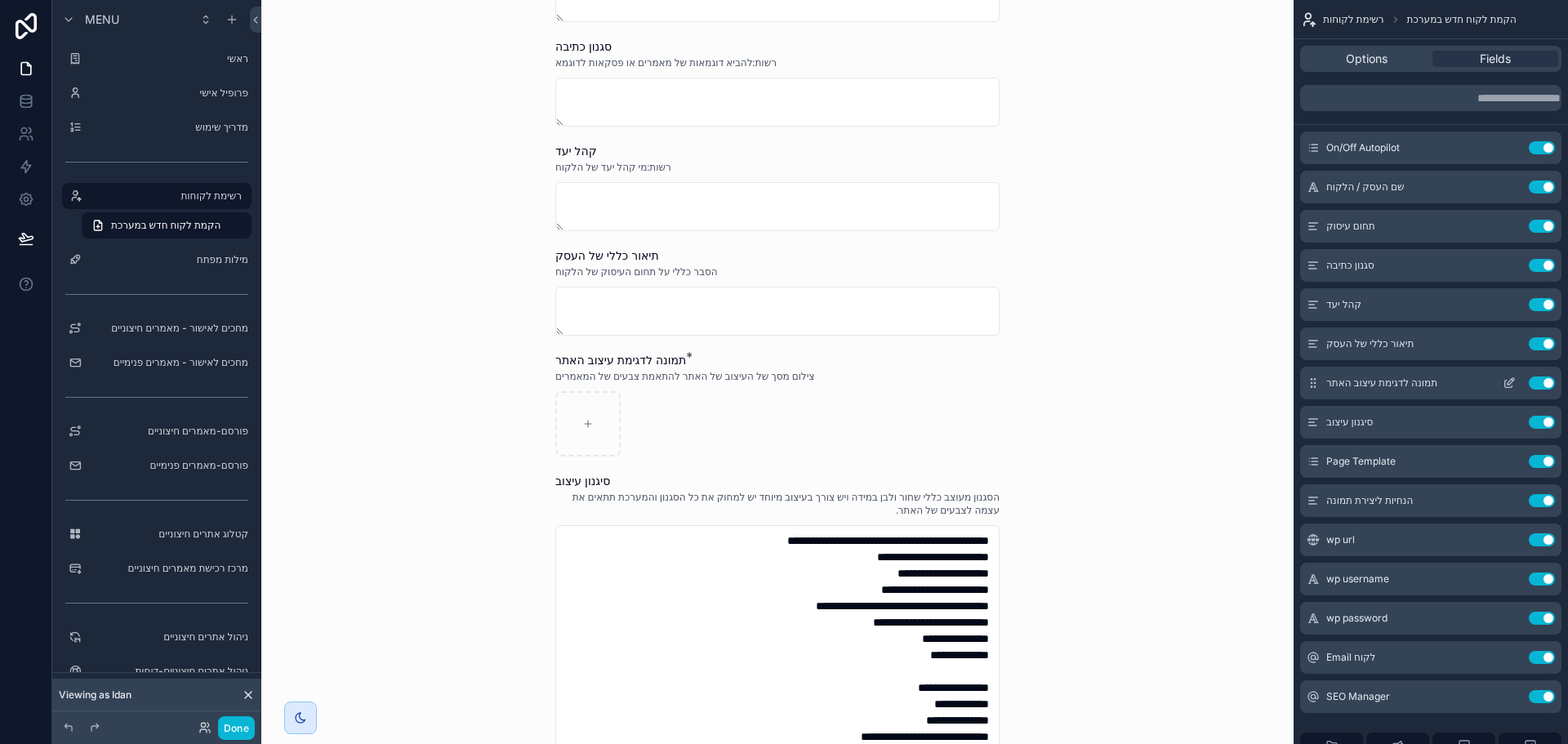
click at [1511, 385] on icon "scrollable content" at bounding box center [1509, 383] width 13 height 13
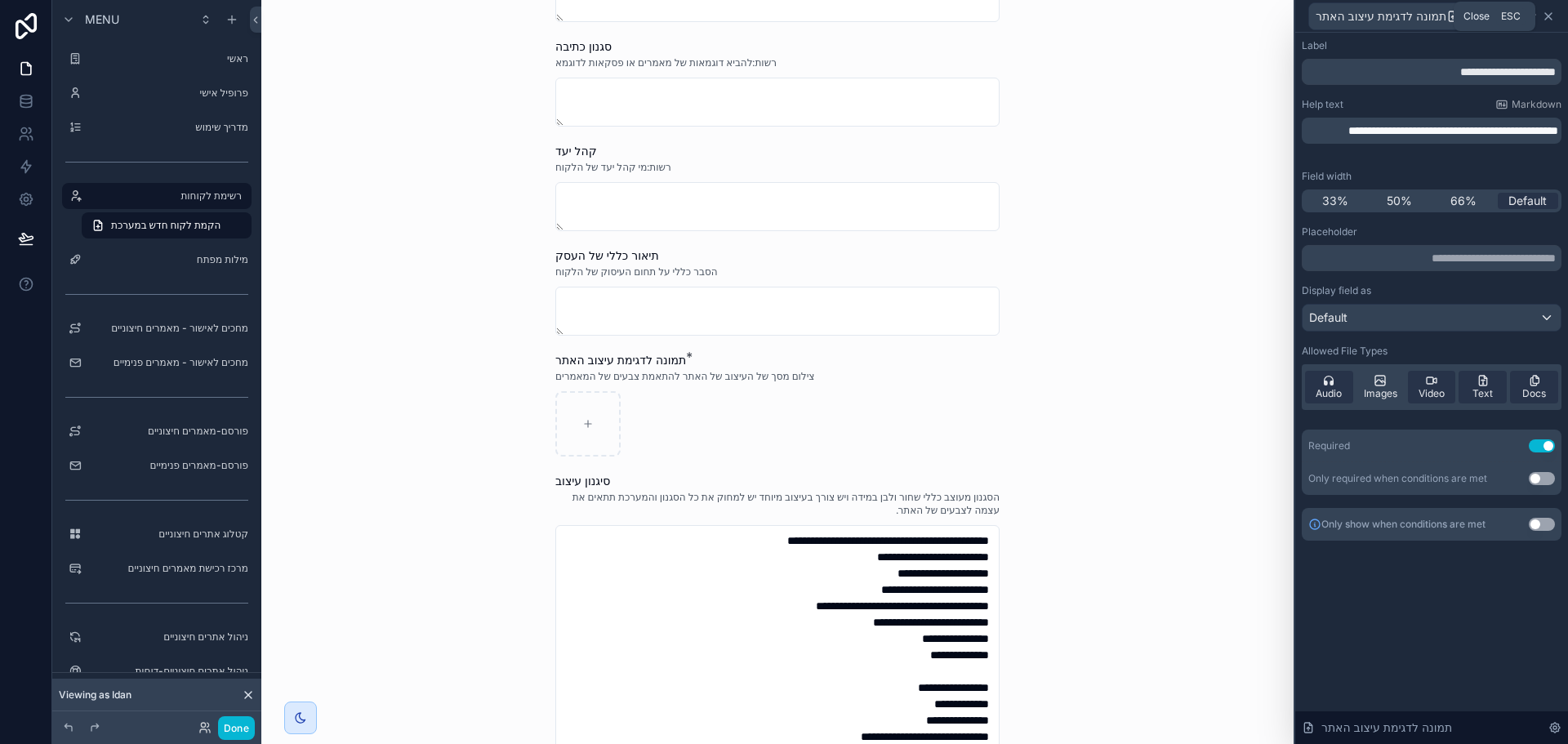
click at [1551, 19] on icon at bounding box center [1548, 16] width 7 height 7
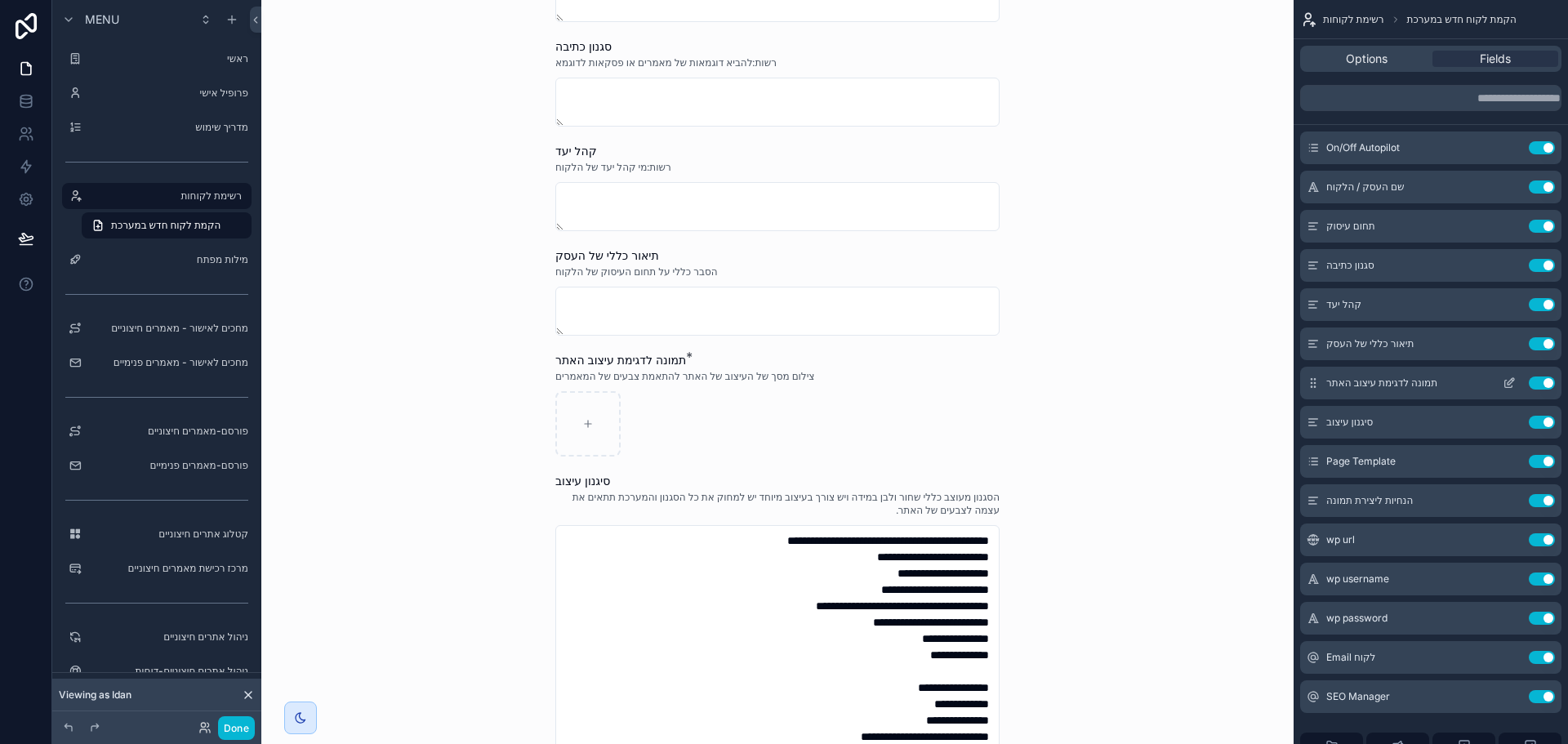
click at [1538, 380] on button "Use setting" at bounding box center [1542, 383] width 26 height 13
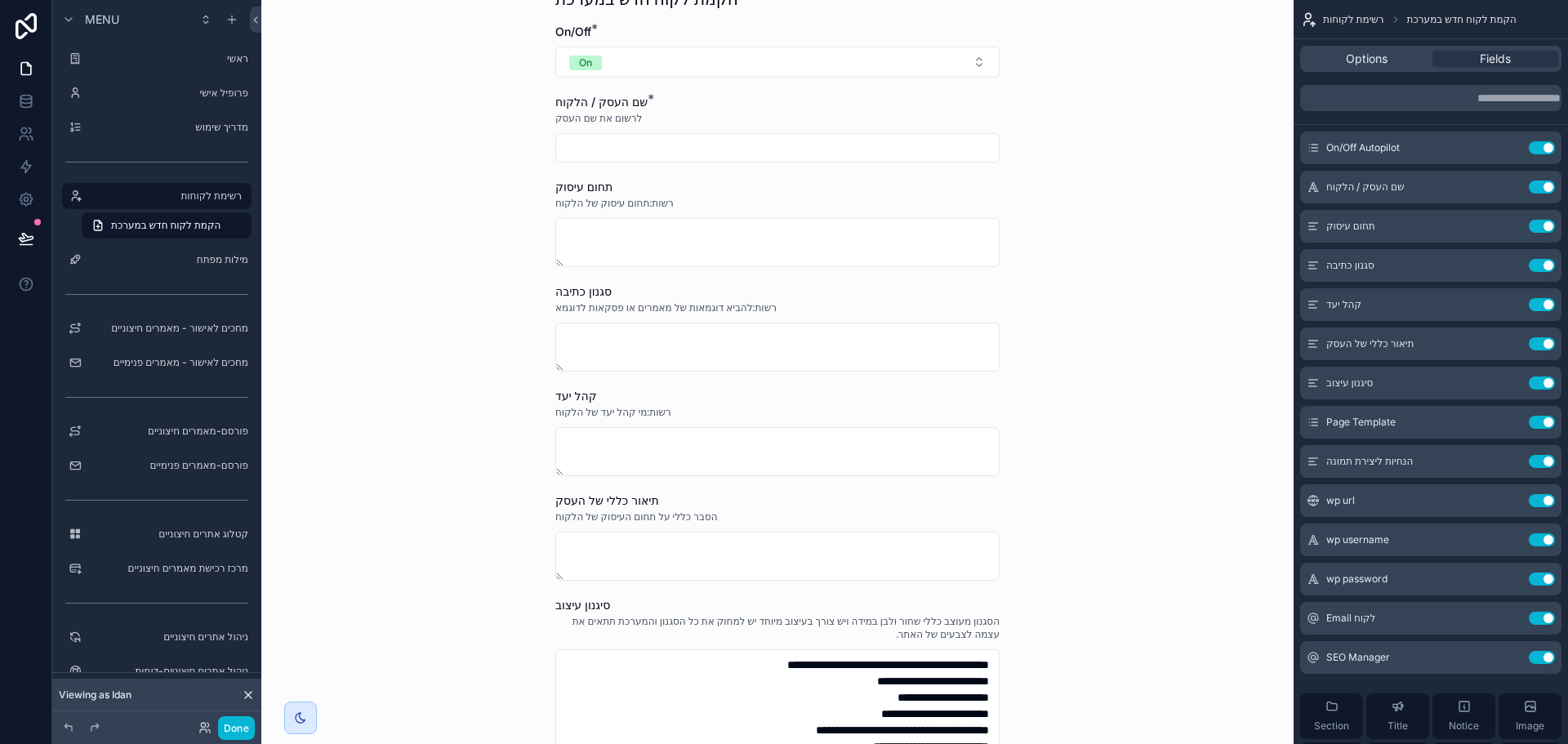
scroll to position [0, 0]
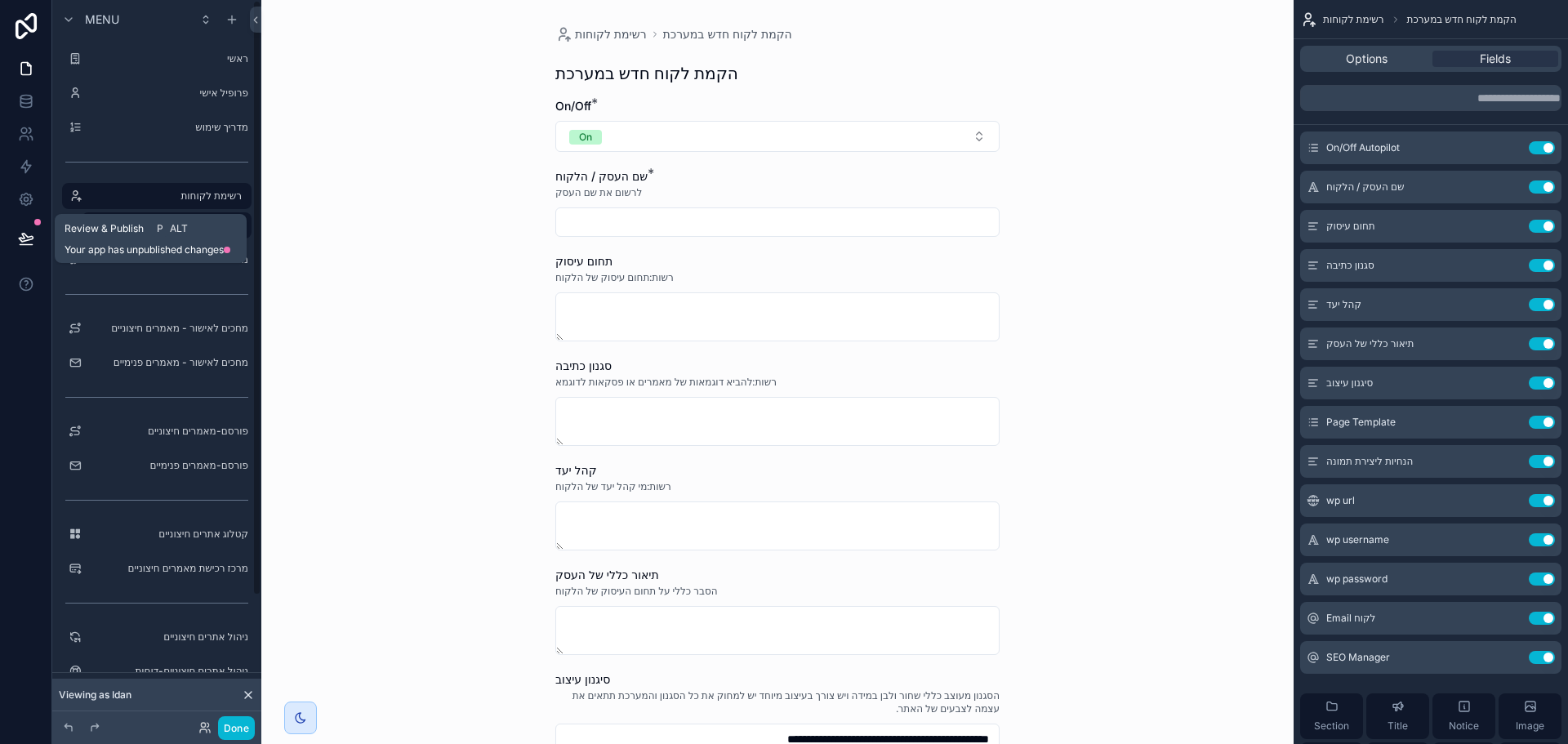
click at [23, 234] on icon at bounding box center [26, 238] width 16 height 16
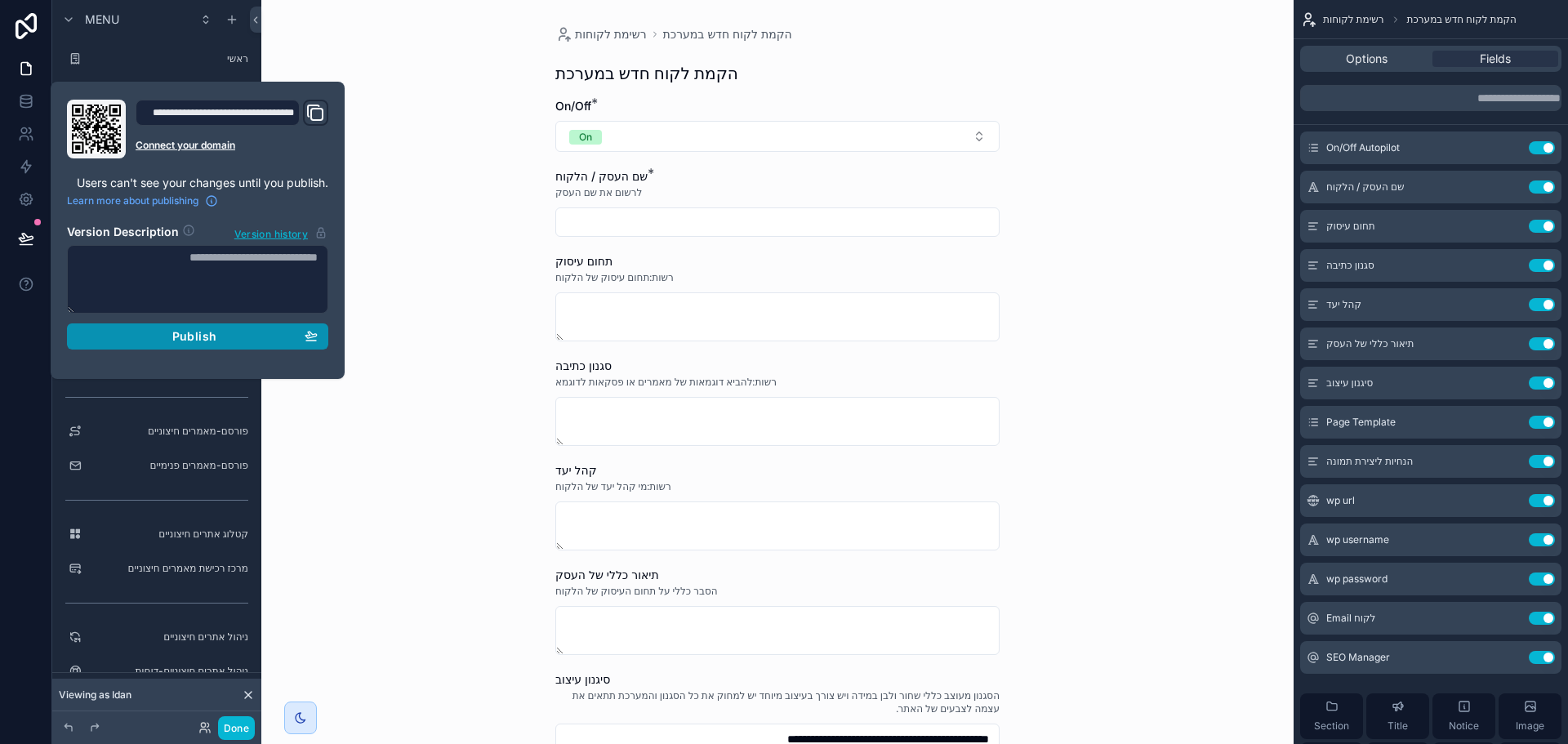
click at [168, 337] on div "Publish" at bounding box center [197, 337] width 240 height 15
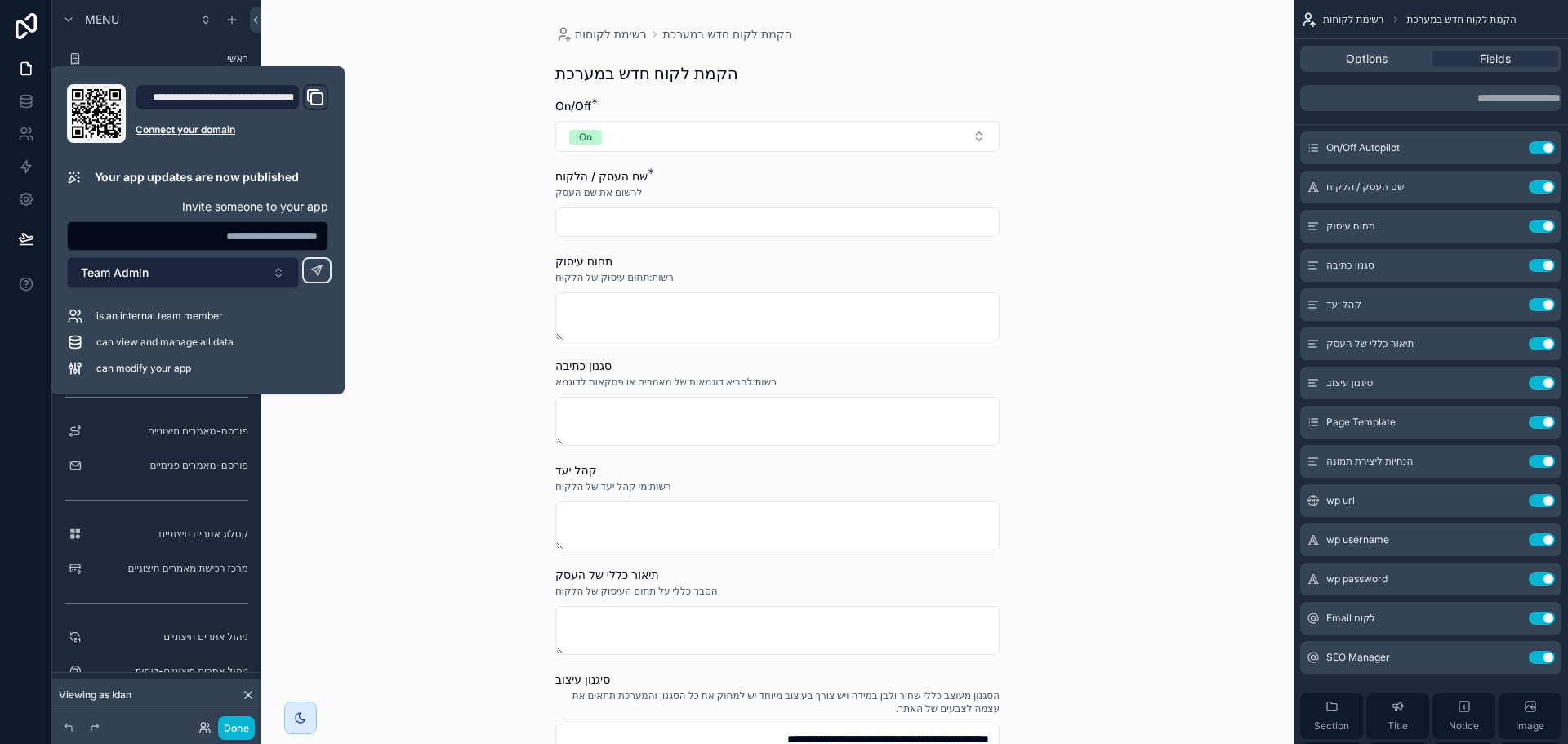
click at [198, 279] on button "Team Admin" at bounding box center [183, 273] width 232 height 31
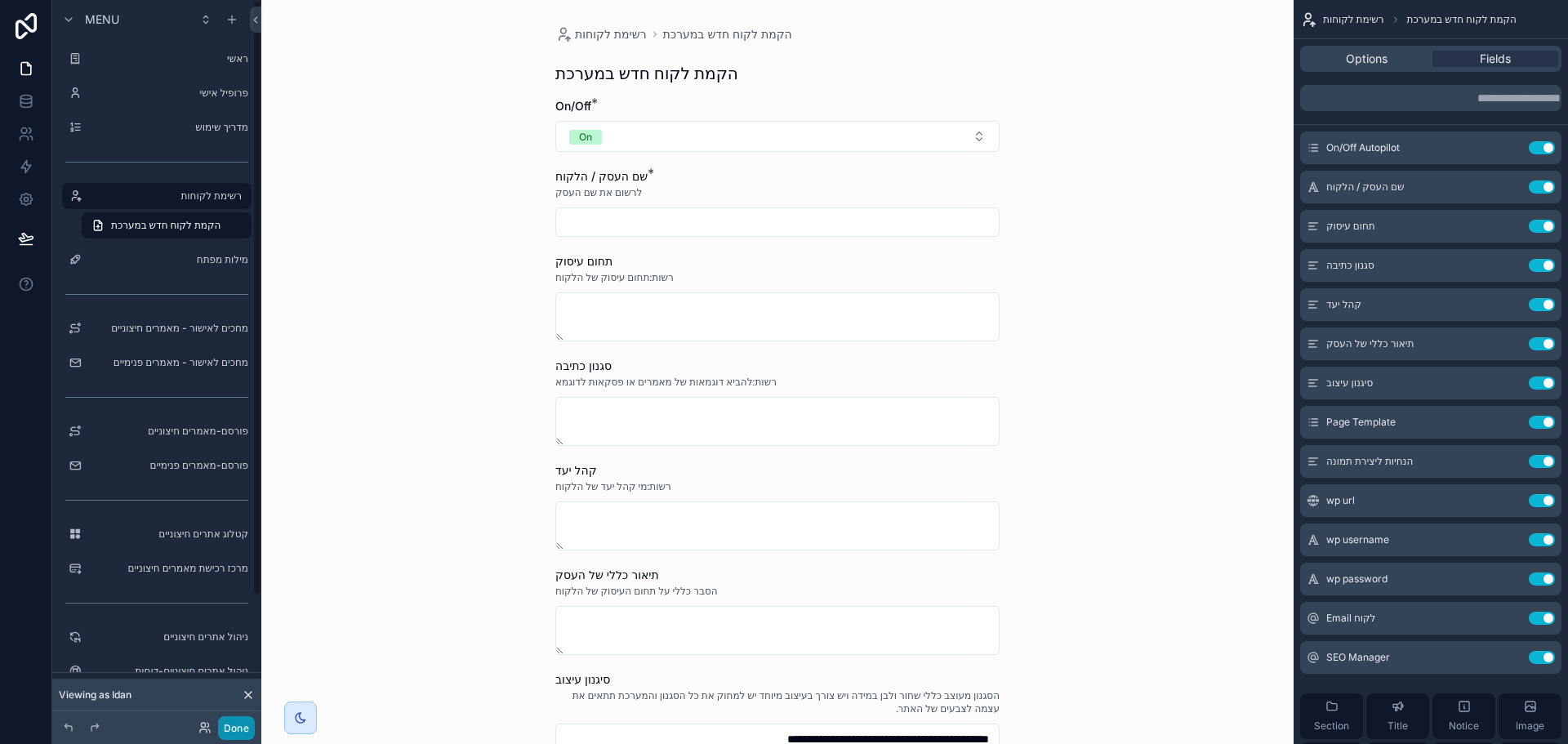
click at [225, 728] on button "Done" at bounding box center [236, 728] width 37 height 24
